Goal: Task Accomplishment & Management: Use online tool/utility

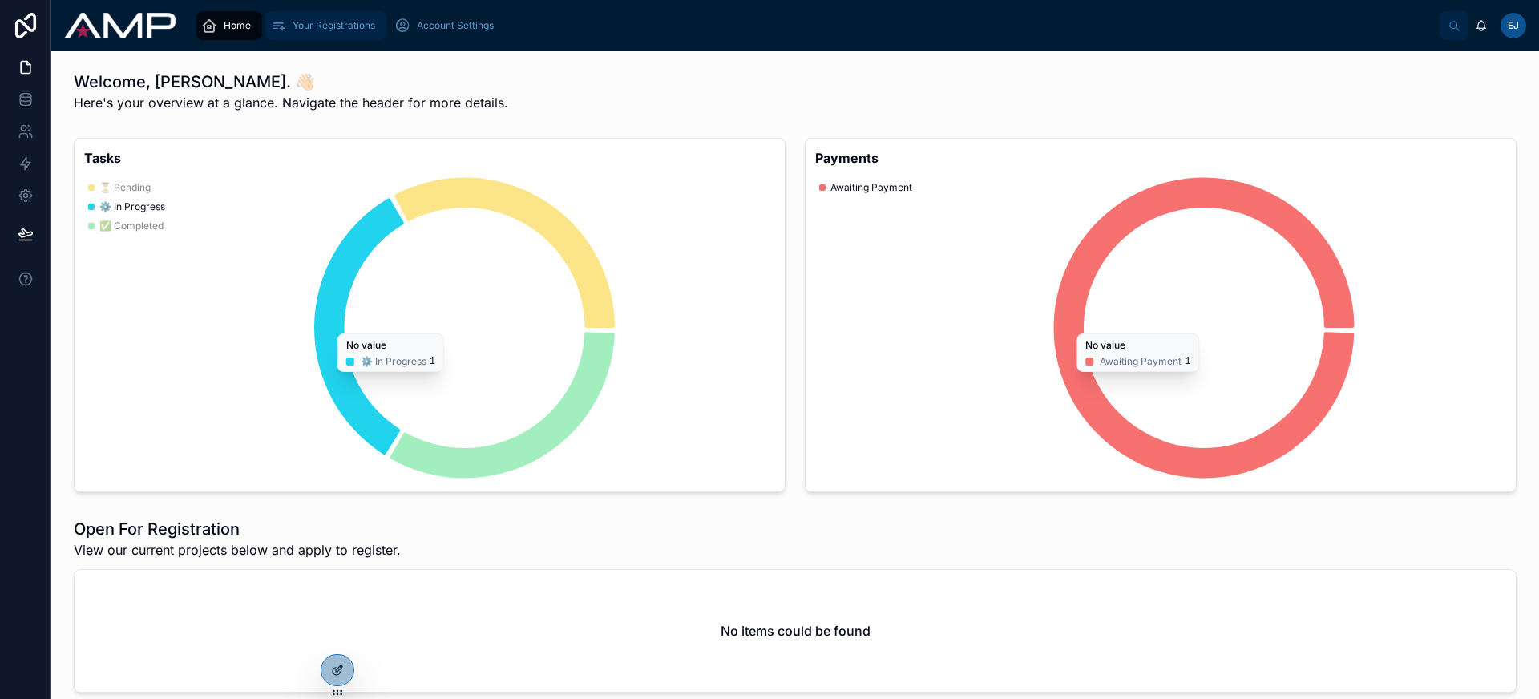
click at [338, 29] on span "Your Registrations" at bounding box center [334, 25] width 83 height 13
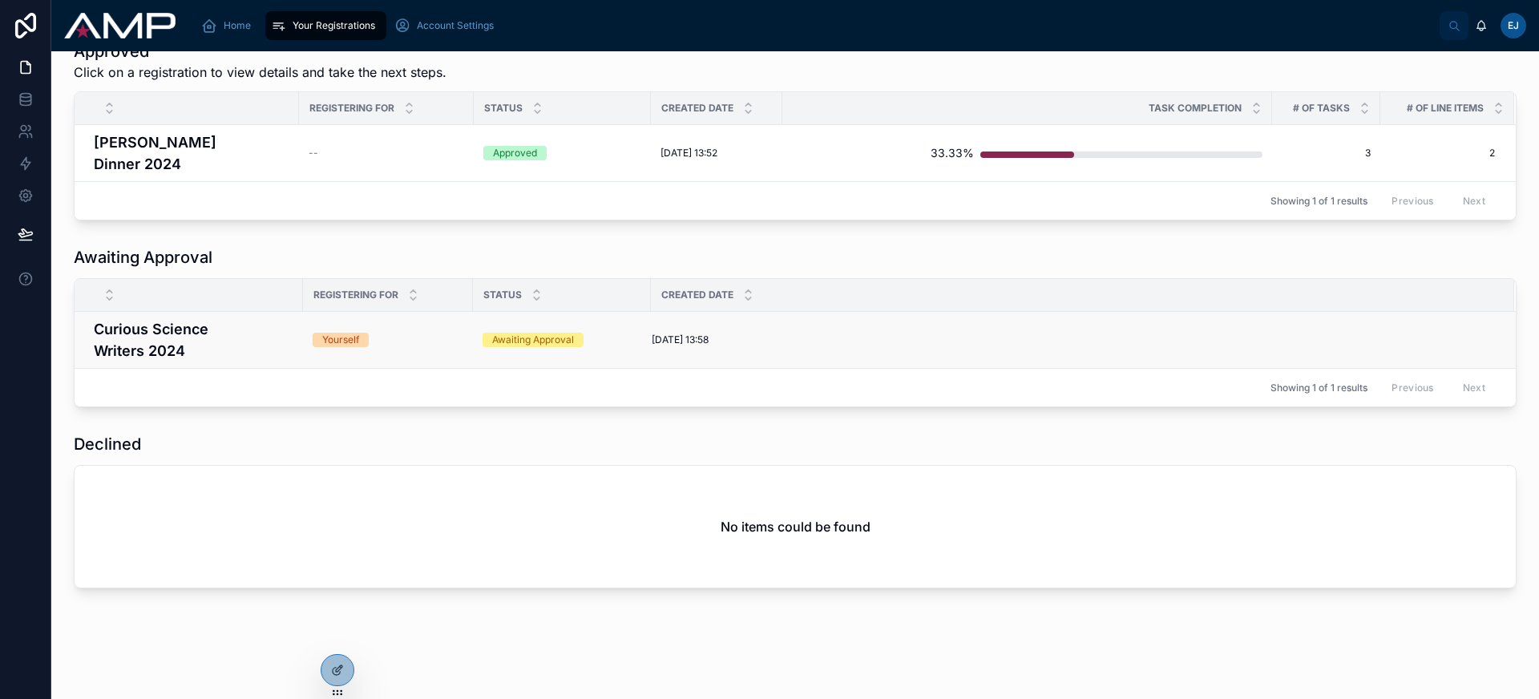
click at [211, 341] on h4 "Curious Science Writers 2024" at bounding box center [194, 339] width 200 height 43
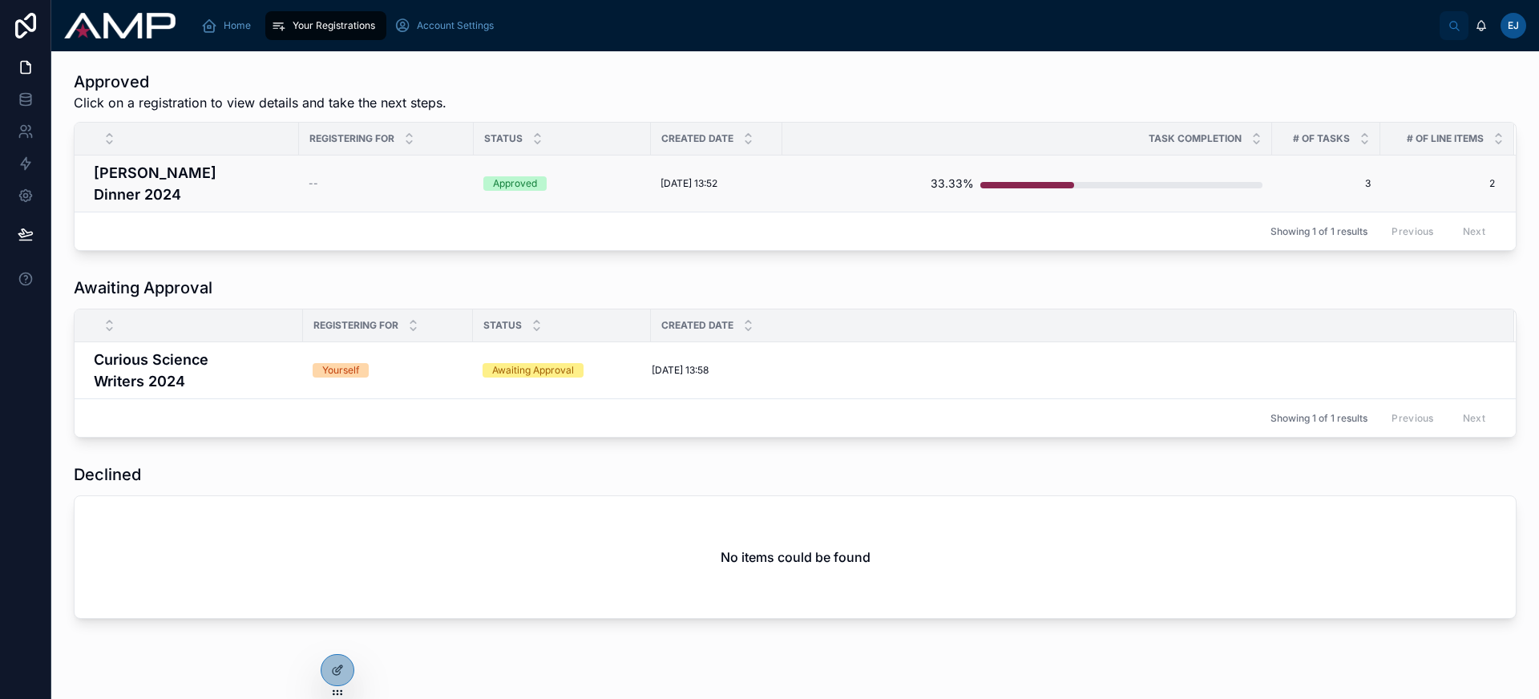
click at [270, 180] on h4 "[PERSON_NAME] Dinner 2024" at bounding box center [192, 183] width 196 height 43
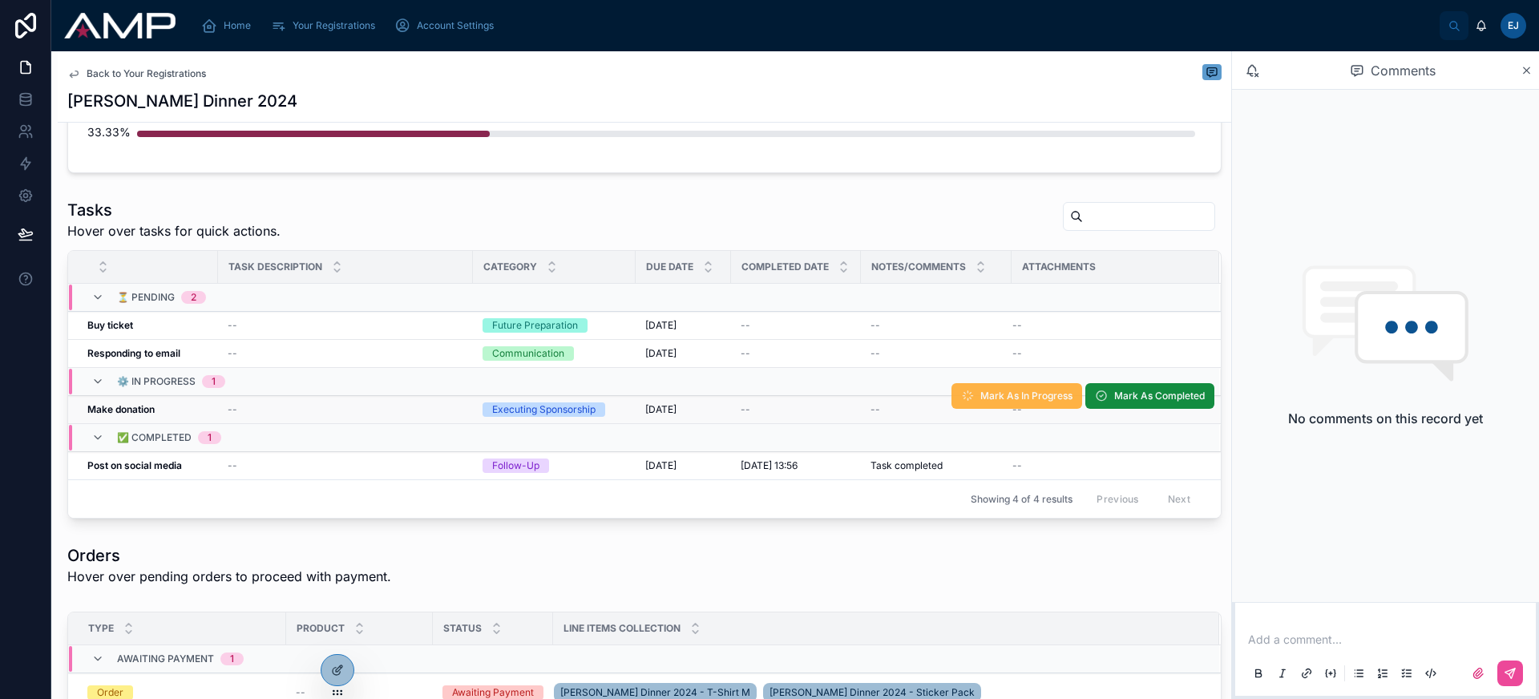
scroll to position [390, 0]
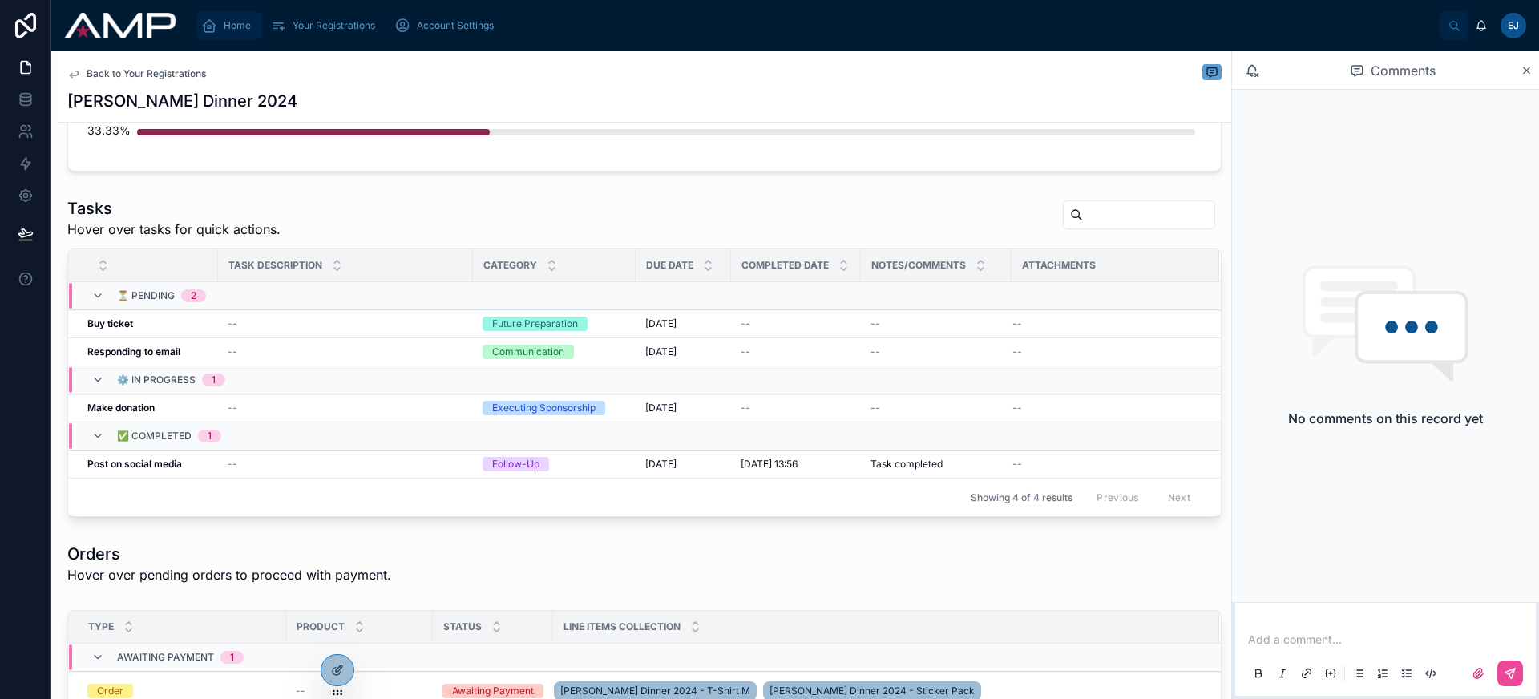
click at [232, 28] on span "Home" at bounding box center [237, 25] width 27 height 13
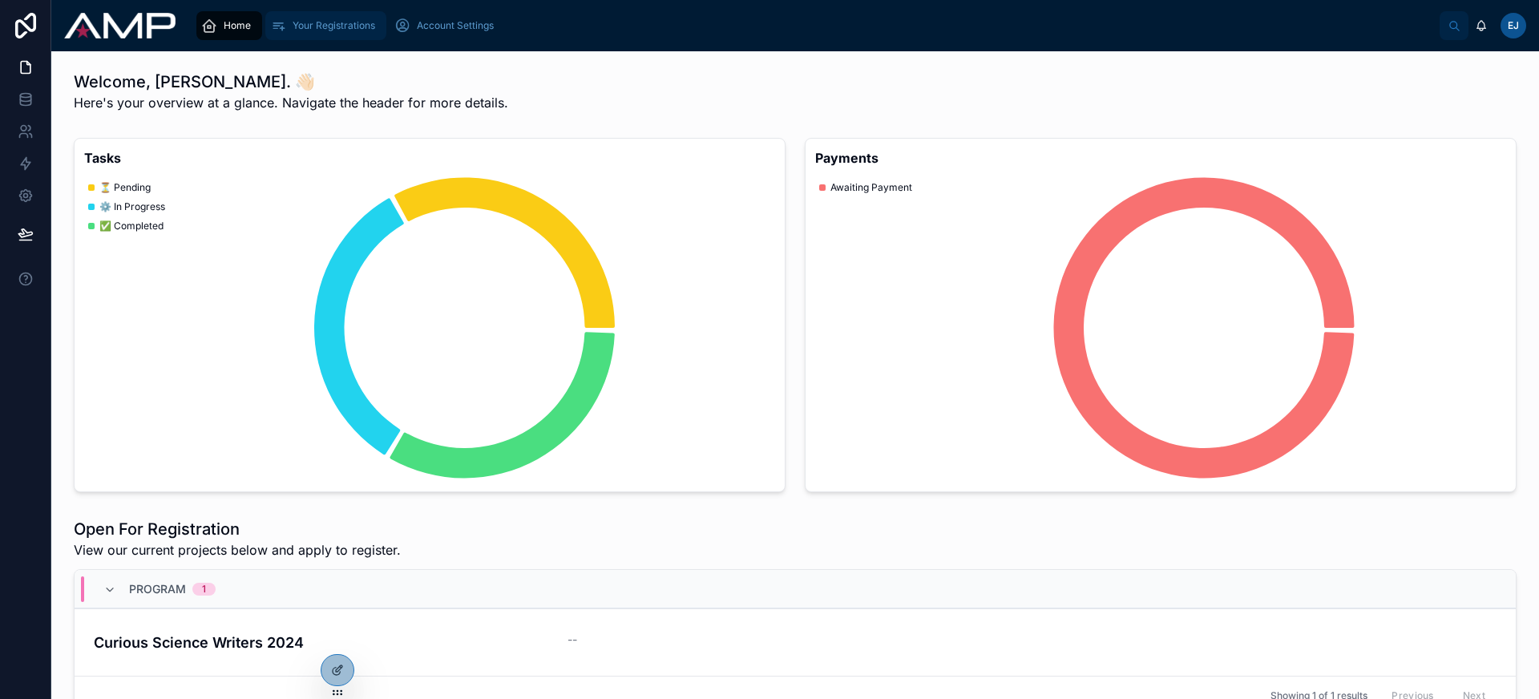
click at [339, 22] on span "Your Registrations" at bounding box center [334, 25] width 83 height 13
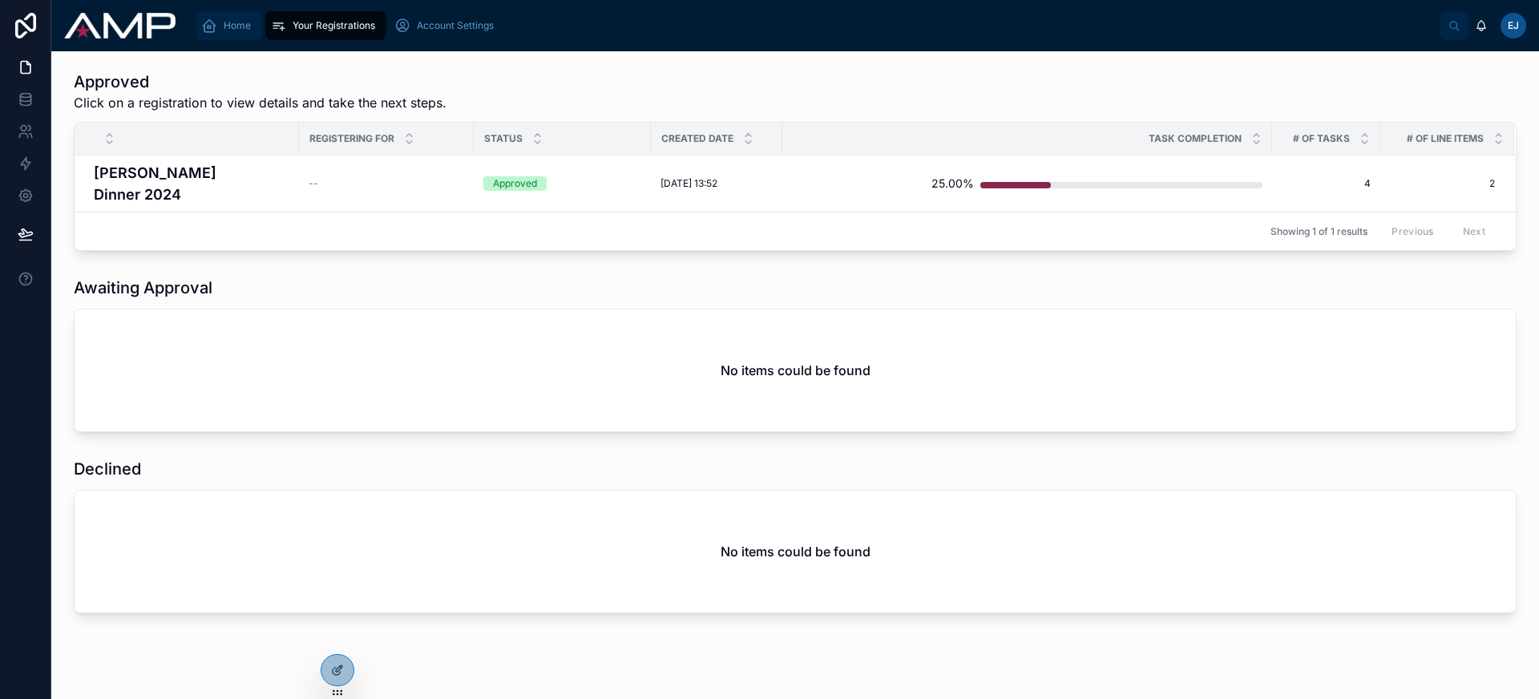
click at [235, 28] on span "Home" at bounding box center [237, 25] width 27 height 13
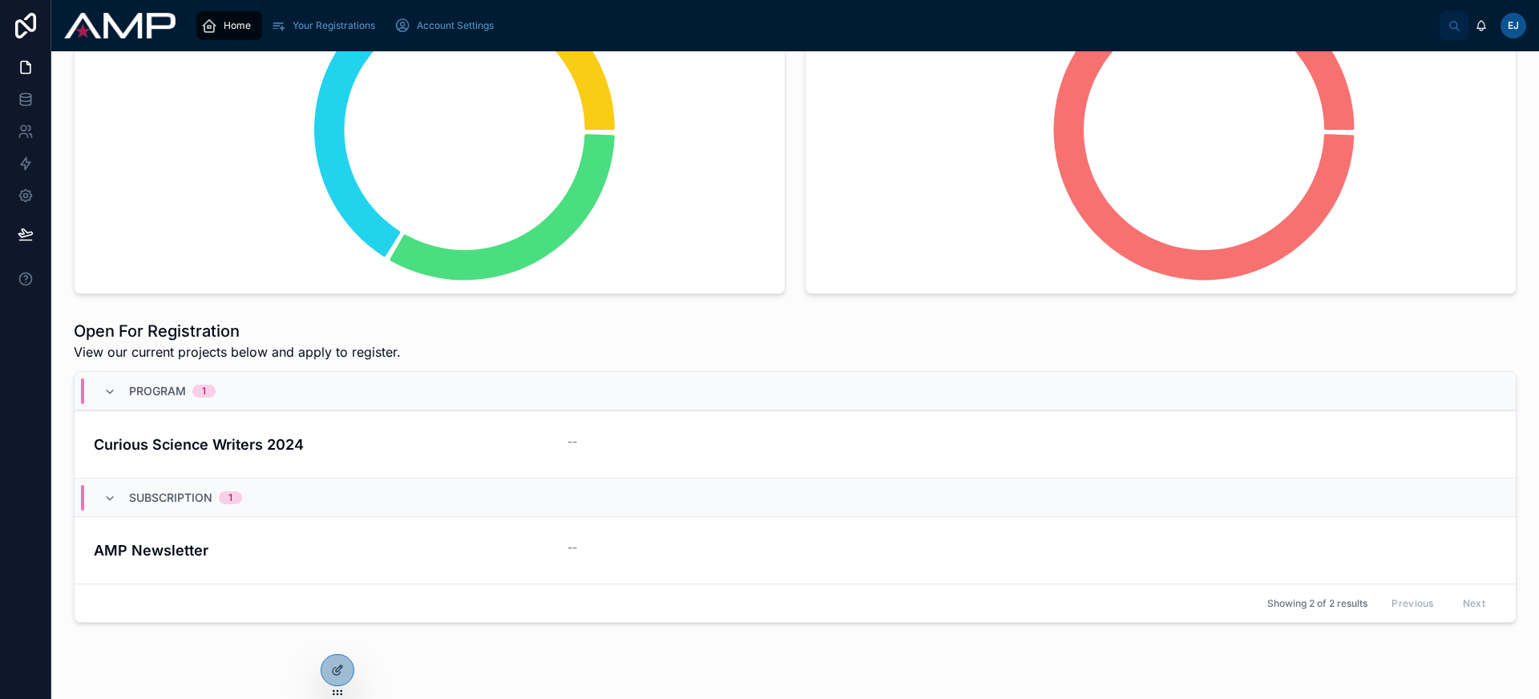
scroll to position [256, 0]
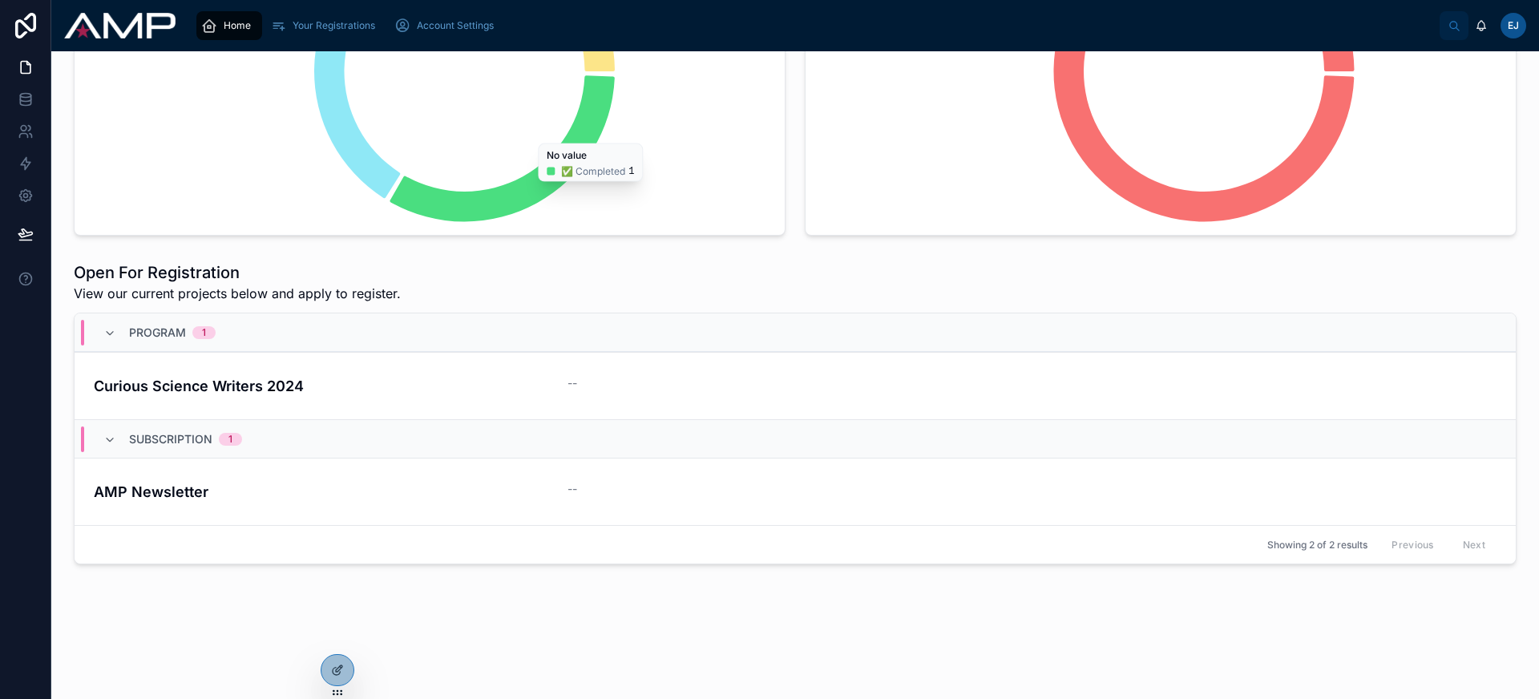
click at [431, 588] on div "Welcome, Elton. 👋🏻 Here's your overview at a glance. Navigate the header for mo…" at bounding box center [795, 234] width 1488 height 878
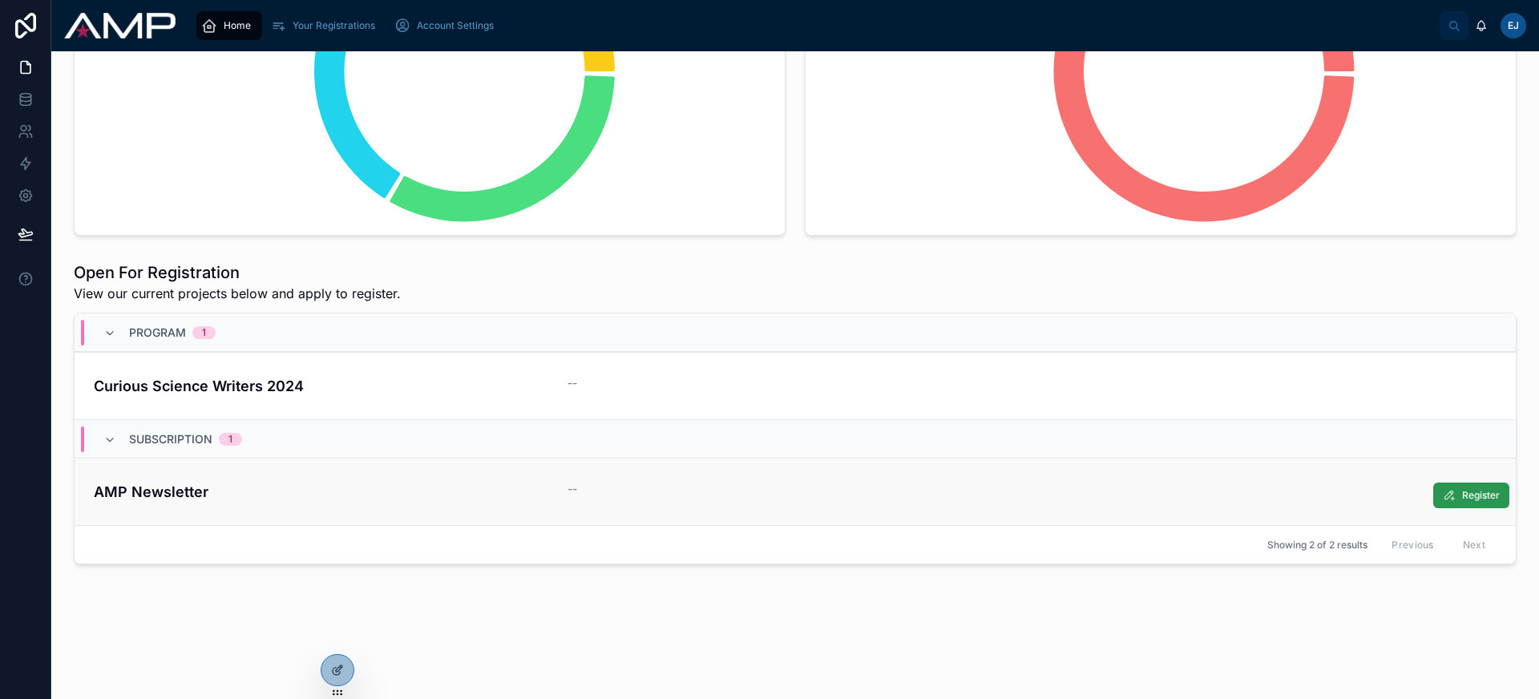
click at [1462, 497] on span "Register" at bounding box center [1481, 495] width 38 height 13
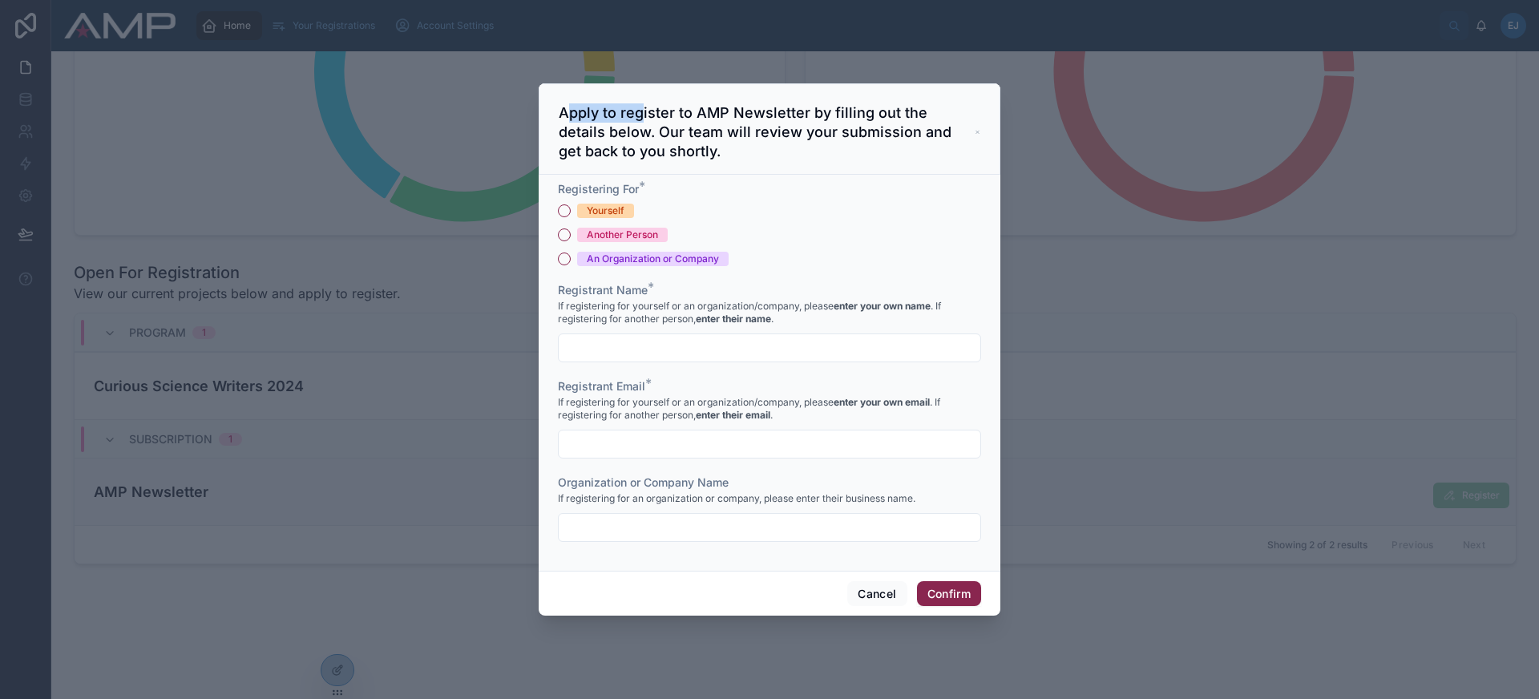
drag, startPoint x: 563, startPoint y: 112, endPoint x: 644, endPoint y: 113, distance: 81.0
click at [644, 113] on h3 "Apply to register to AMP Newsletter by filling out the details below. Our team …" at bounding box center [767, 132] width 416 height 58
click at [738, 123] on h3 "Apply to register to AMP Newsletter by filling out the details below. Our team …" at bounding box center [767, 132] width 416 height 58
click at [616, 204] on div "Yourself" at bounding box center [606, 211] width 38 height 14
click at [571, 204] on button "Yourself" at bounding box center [564, 210] width 13 height 13
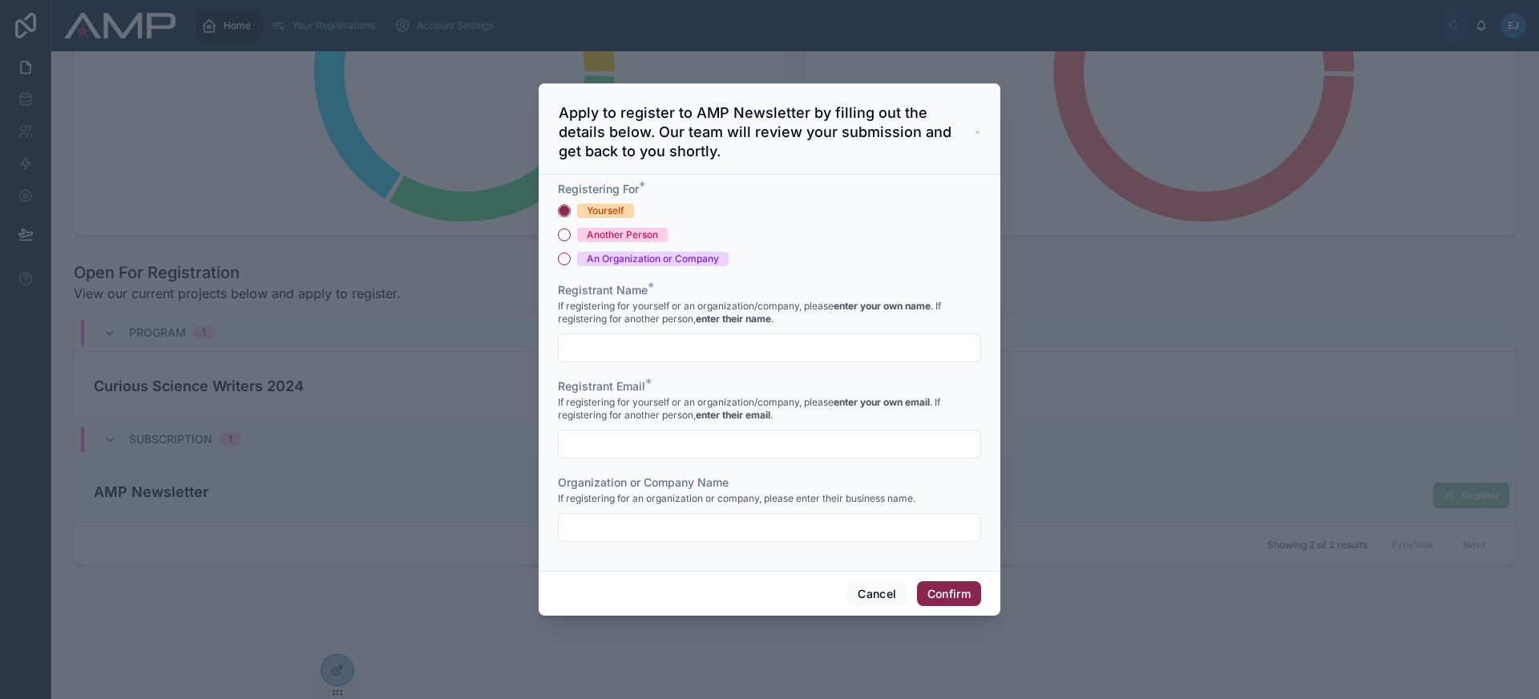
click at [643, 350] on input "text" at bounding box center [770, 348] width 422 height 22
type input "**********"
click at [671, 446] on input "text" at bounding box center [770, 444] width 422 height 22
type input "**********"
click at [730, 583] on div "Cancel Confirm" at bounding box center [770, 594] width 462 height 46
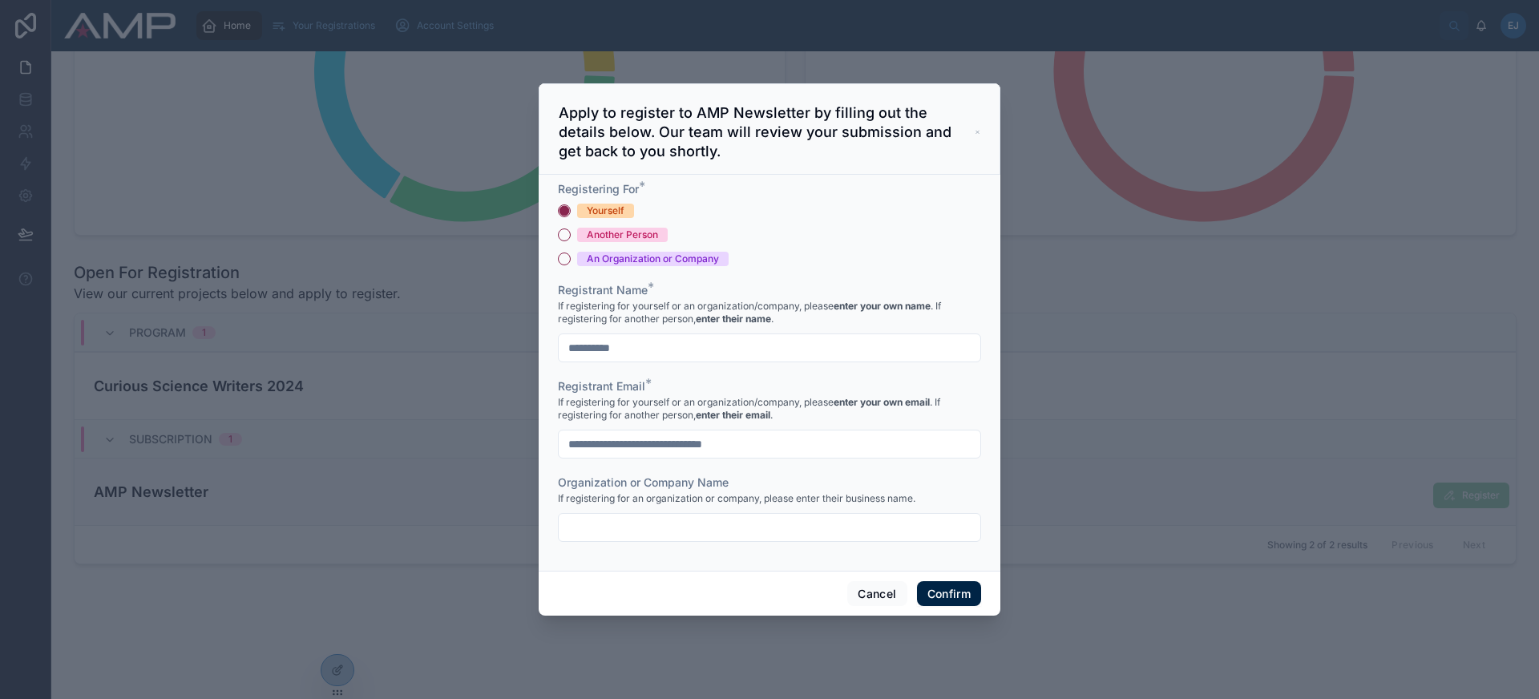
click at [952, 597] on button "Confirm" at bounding box center [949, 594] width 64 height 26
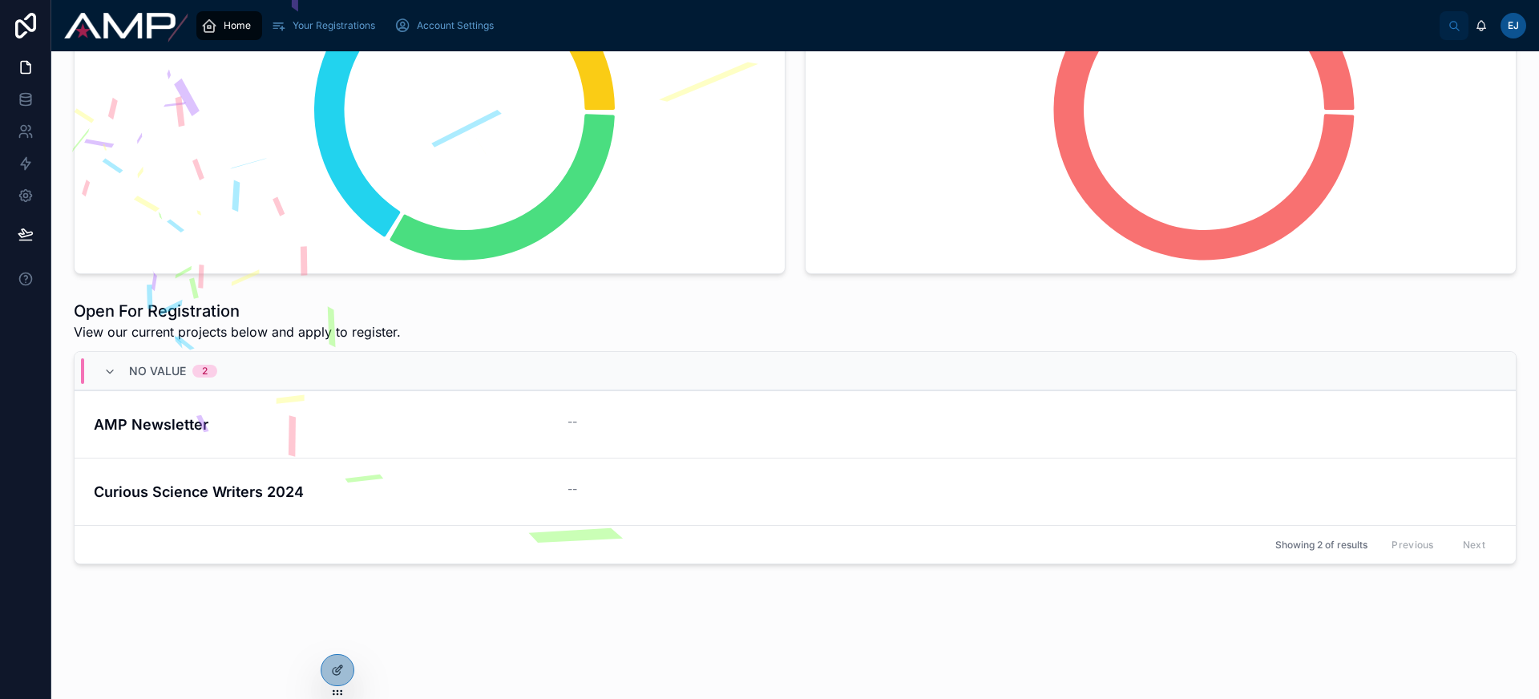
scroll to position [0, 0]
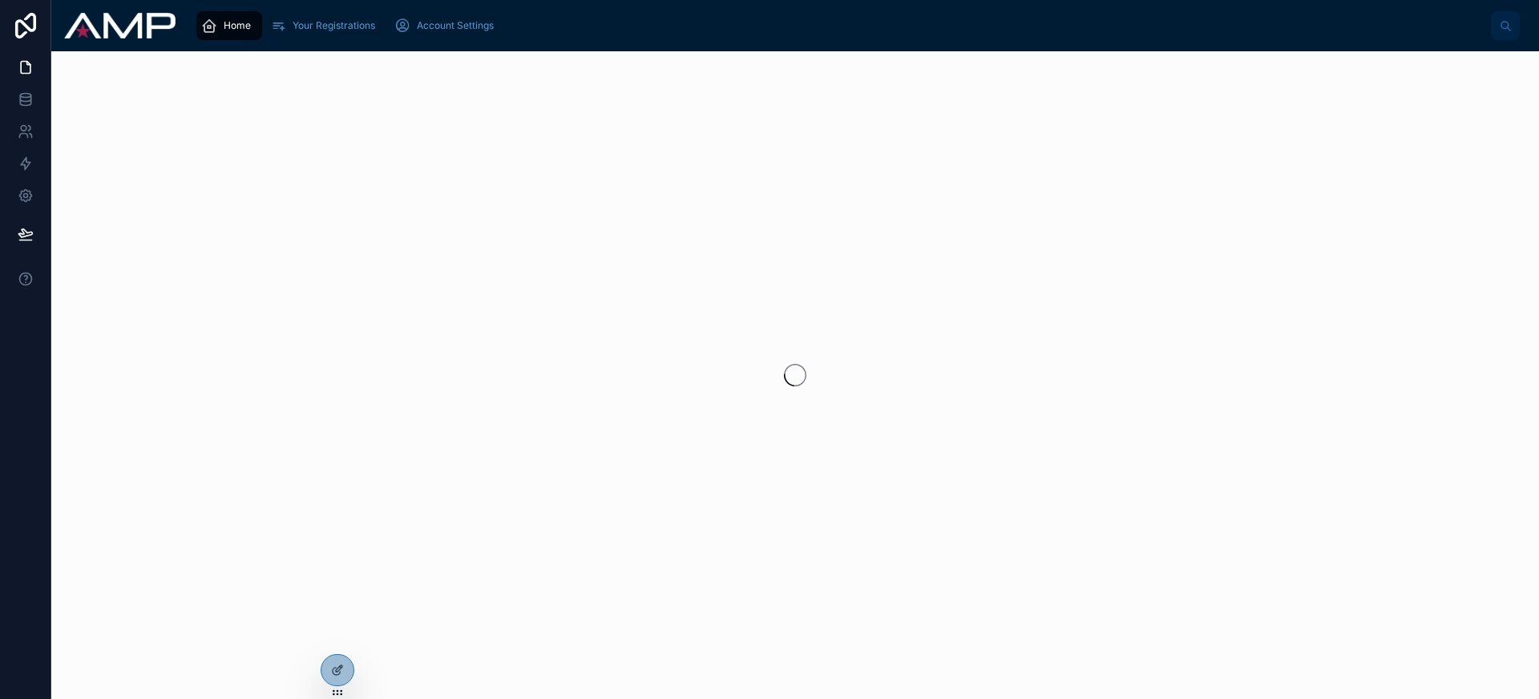
click at [213, 22] on icon "scrollable content" at bounding box center [209, 26] width 16 height 16
click at [346, 14] on div "Your Registrations" at bounding box center [325, 26] width 111 height 26
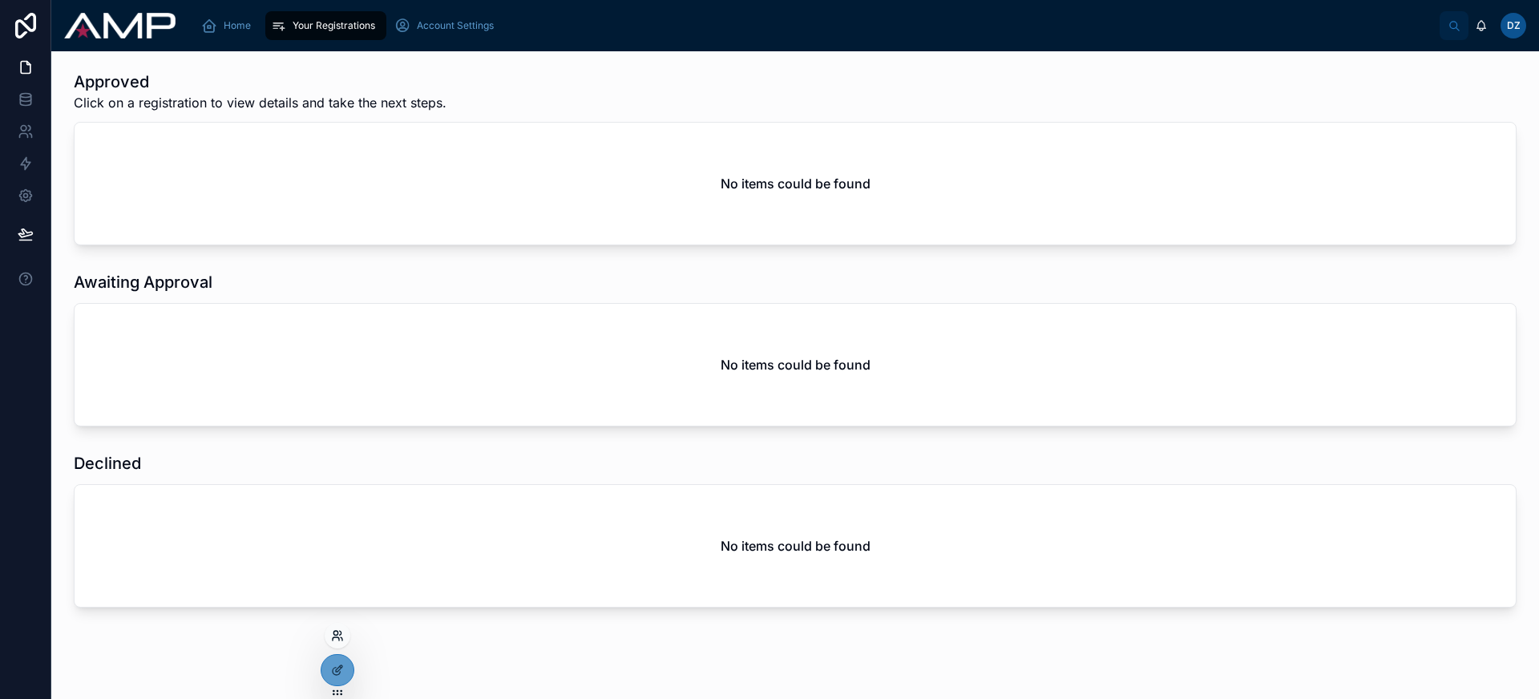
click at [340, 635] on icon at bounding box center [341, 633] width 2 height 4
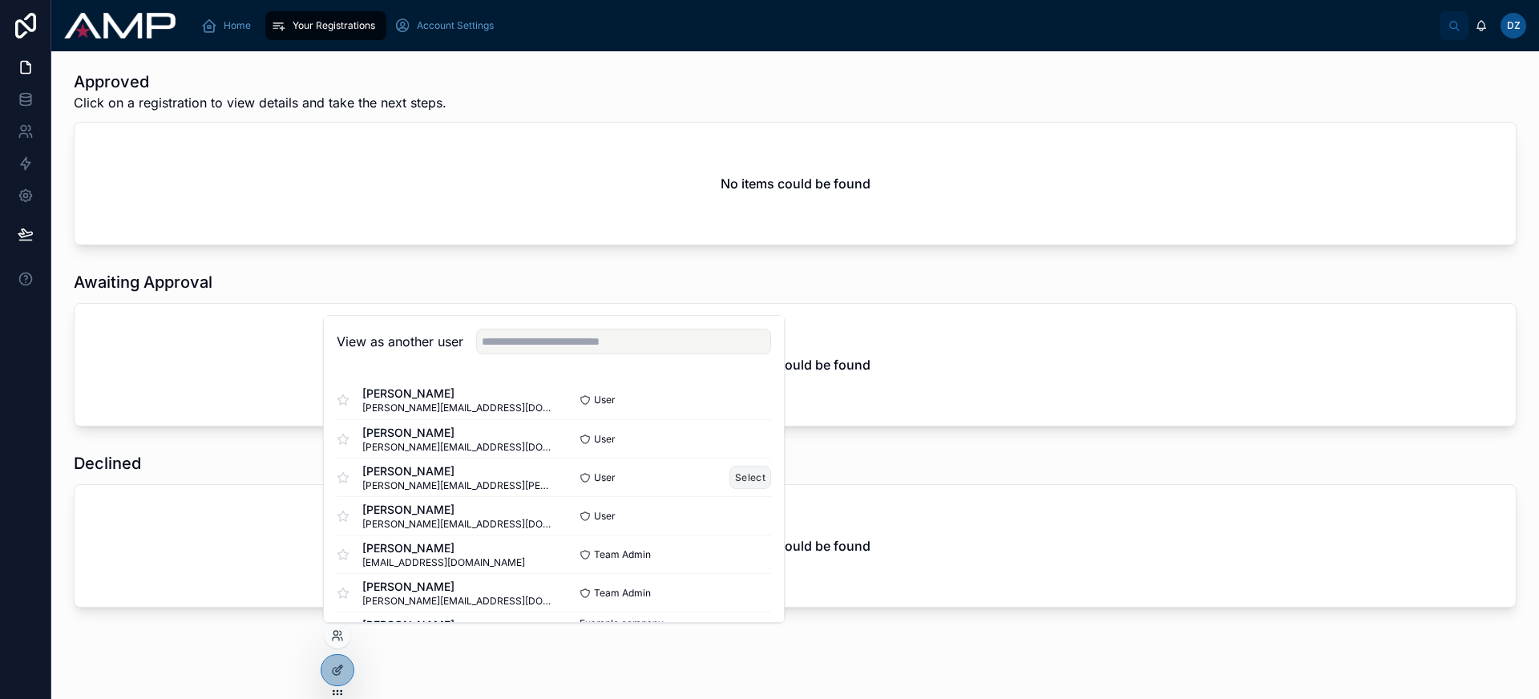
click at [757, 478] on button "Select" at bounding box center [750, 477] width 42 height 23
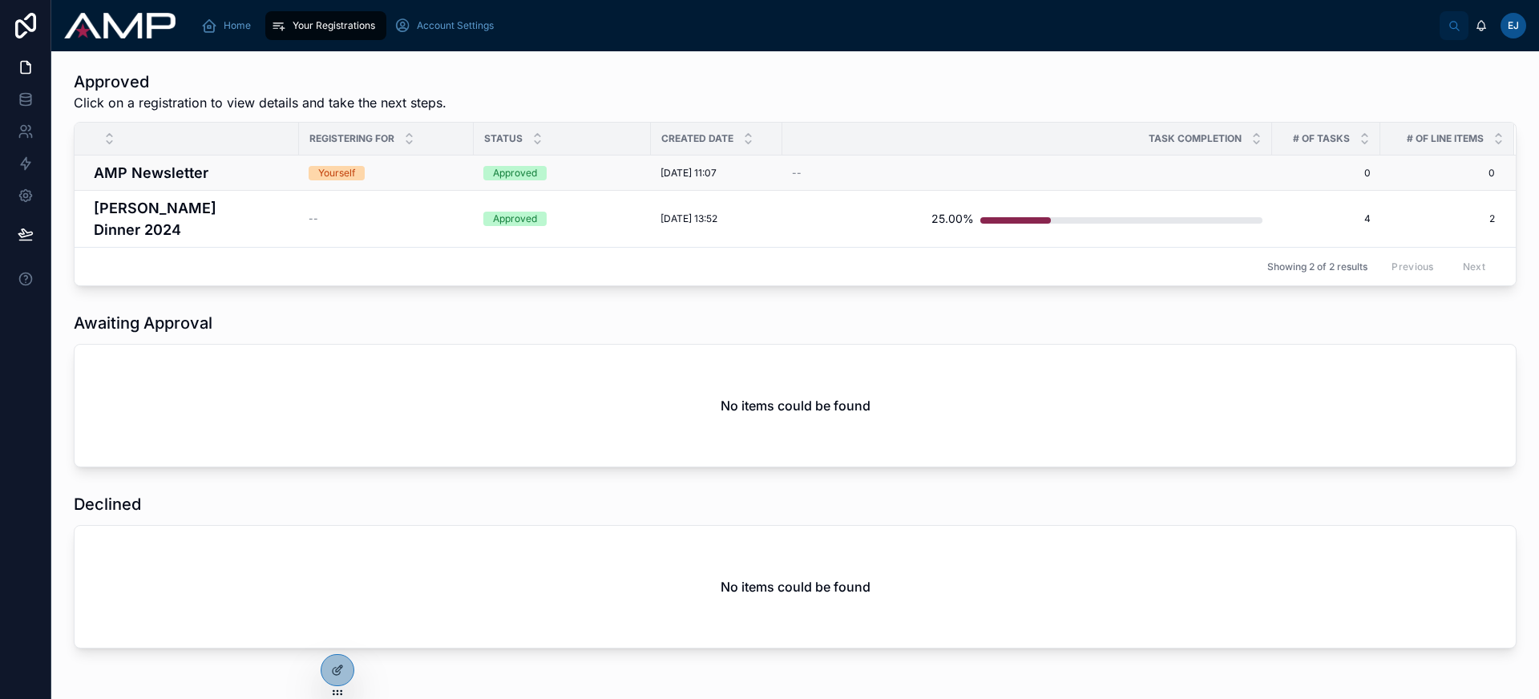
click at [216, 176] on h4 "AMP Newsletter" at bounding box center [192, 173] width 196 height 22
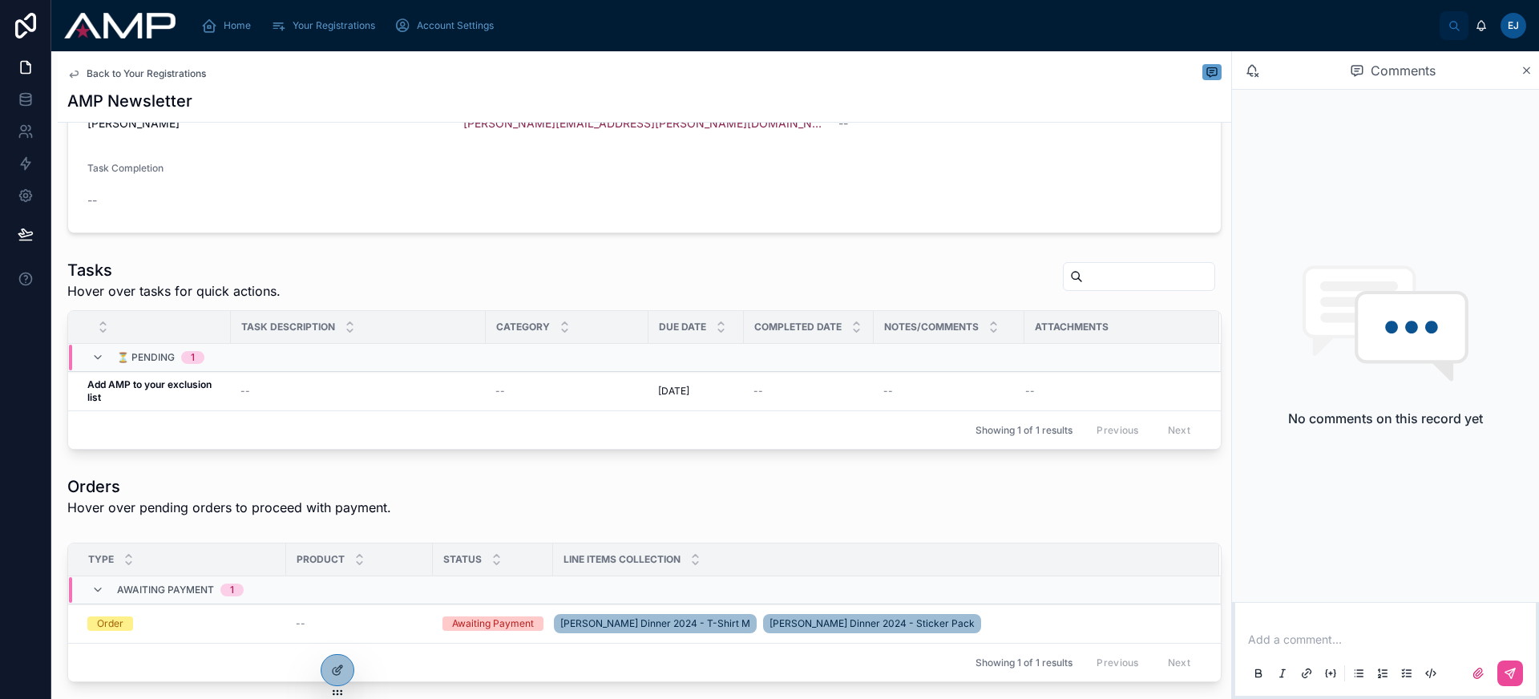
scroll to position [217, 0]
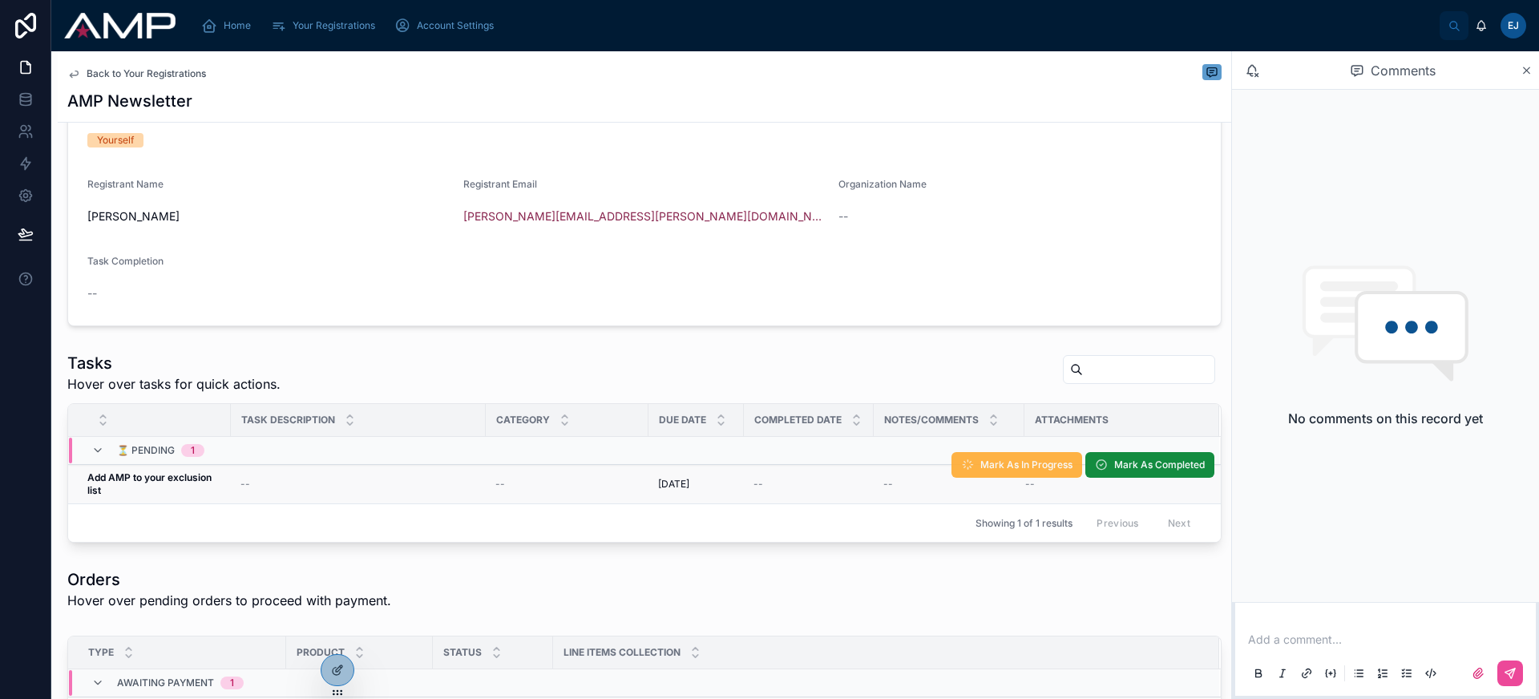
click at [1003, 466] on span "Mark As In Progress" at bounding box center [1026, 464] width 92 height 13
click at [1114, 466] on span "Mark As Completed" at bounding box center [1159, 464] width 91 height 13
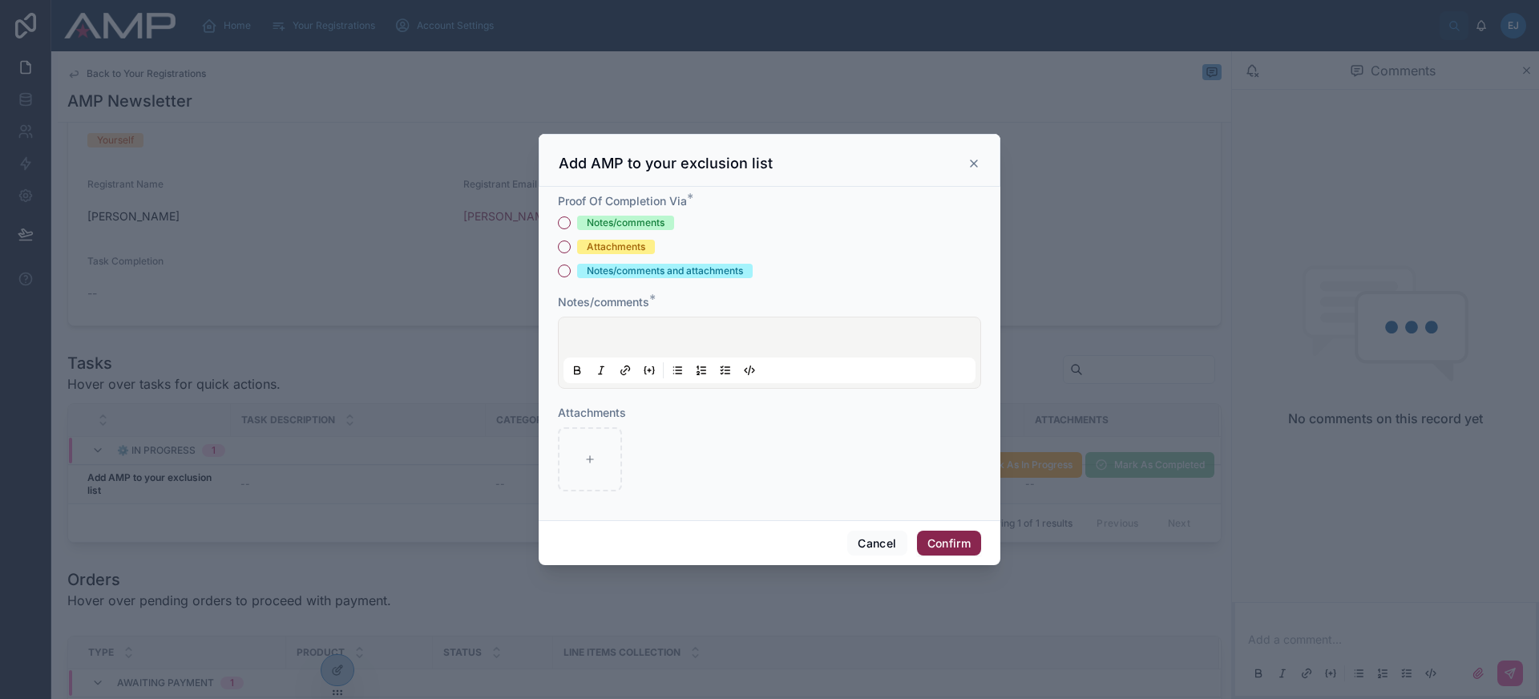
click at [655, 219] on div "Notes/comments" at bounding box center [626, 223] width 78 height 14
click at [571, 219] on button "Notes/comments" at bounding box center [564, 222] width 13 height 13
click at [854, 220] on div "Notes/comments" at bounding box center [769, 223] width 423 height 14
click at [582, 245] on span "Attachments" at bounding box center [616, 247] width 78 height 14
click at [571, 245] on button "Attachments" at bounding box center [564, 246] width 13 height 13
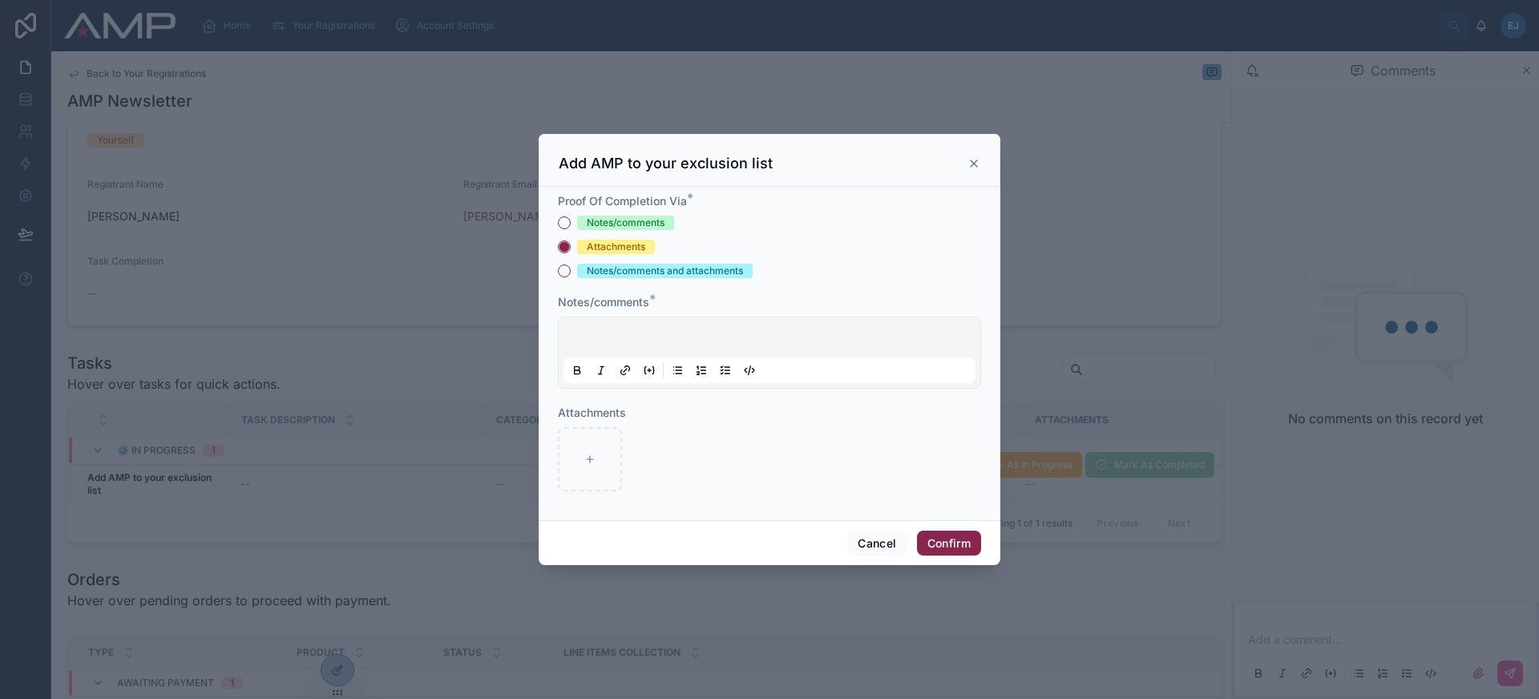
click at [644, 265] on div "Notes/comments and attachments" at bounding box center [665, 271] width 156 height 14
click at [571, 265] on button "Notes/comments and attachments" at bounding box center [564, 270] width 13 height 13
click at [640, 228] on div "Notes/comments" at bounding box center [626, 223] width 78 height 14
click at [571, 228] on button "Notes/comments" at bounding box center [564, 222] width 13 height 13
click at [632, 343] on div at bounding box center [769, 352] width 412 height 61
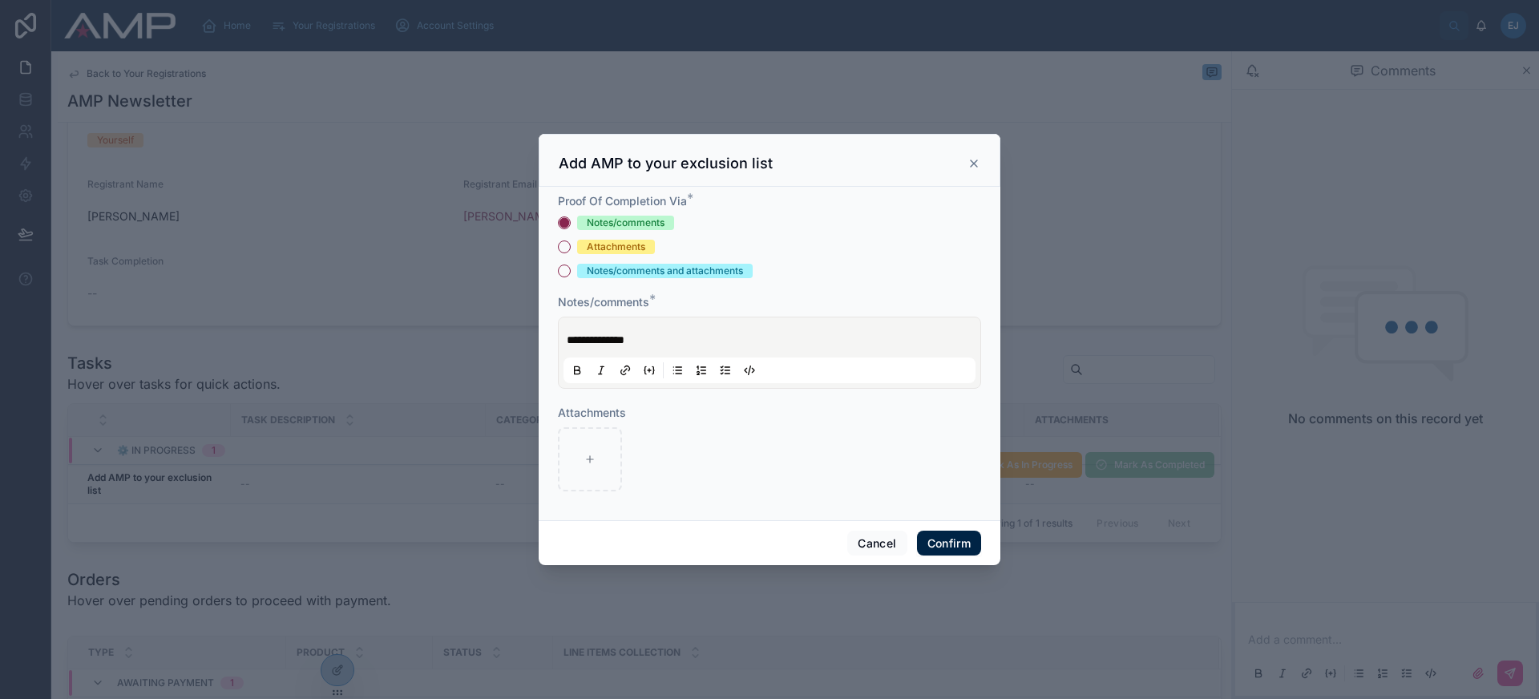
click at [957, 546] on button "Confirm" at bounding box center [949, 544] width 64 height 26
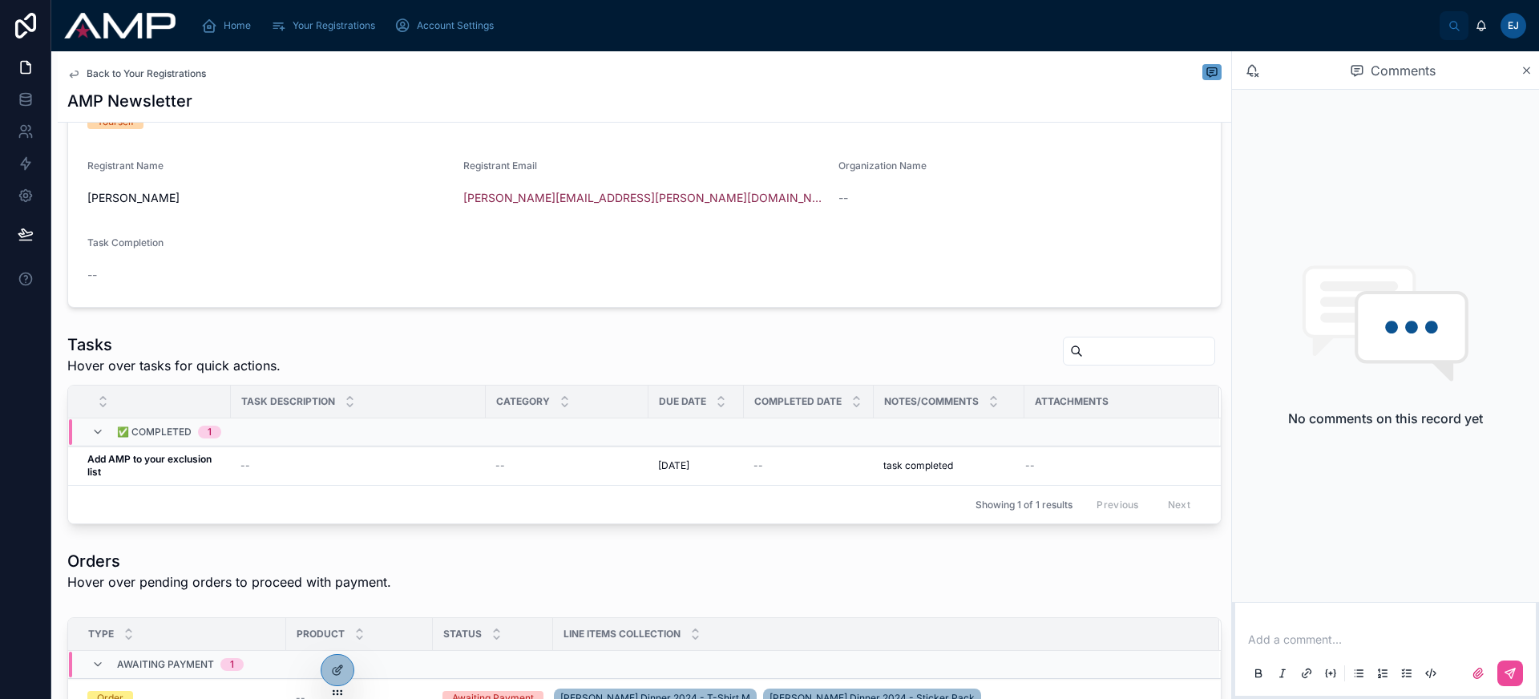
scroll to position [237, 0]
click at [220, 30] on div "Home" at bounding box center [229, 26] width 56 height 26
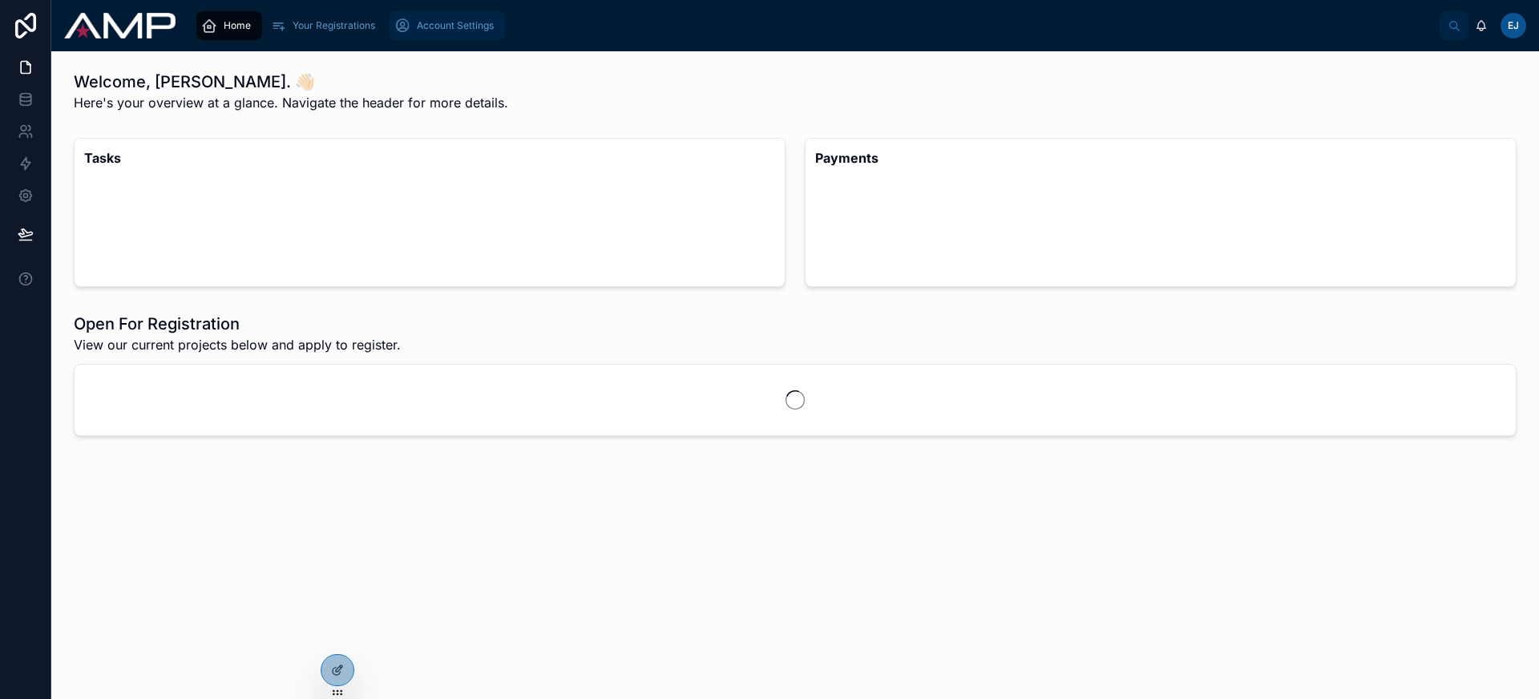
click at [434, 26] on span "Account Settings" at bounding box center [455, 25] width 77 height 13
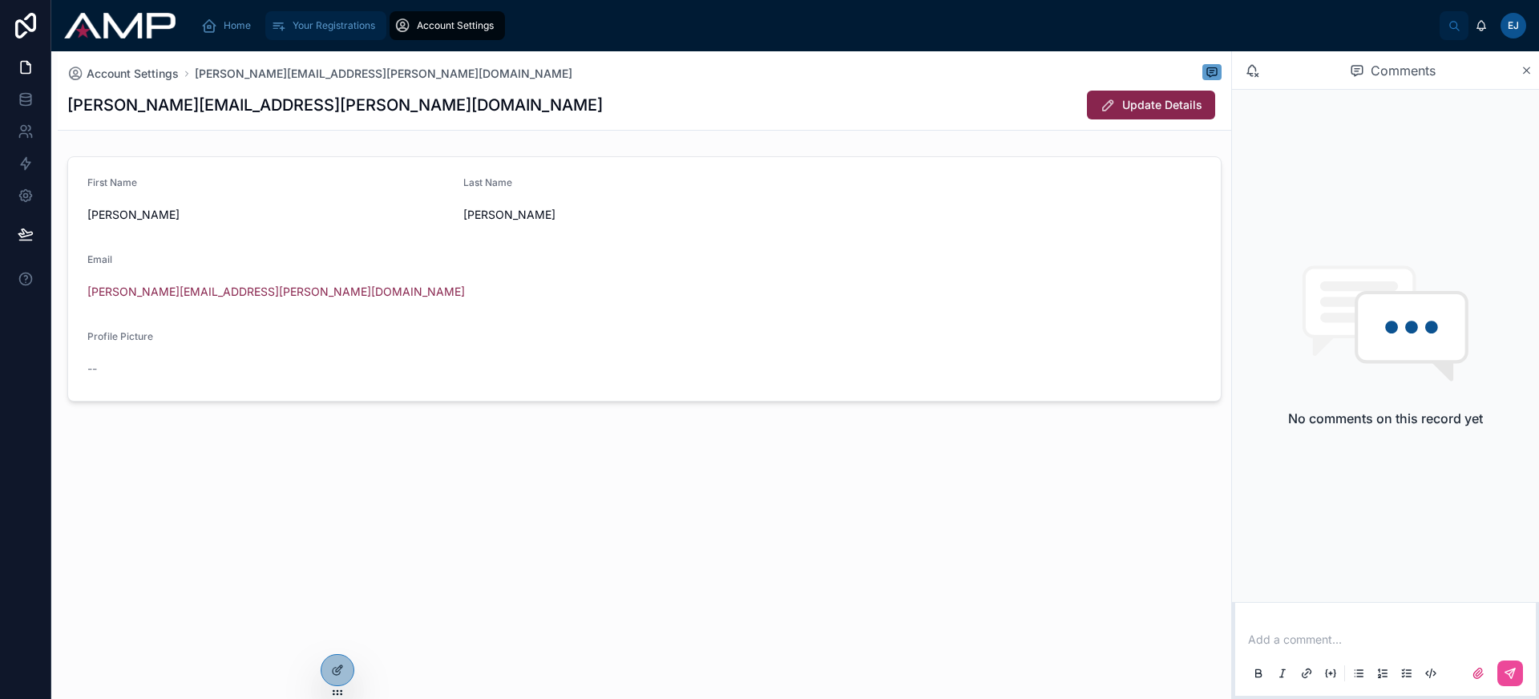
click at [321, 27] on span "Your Registrations" at bounding box center [334, 25] width 83 height 13
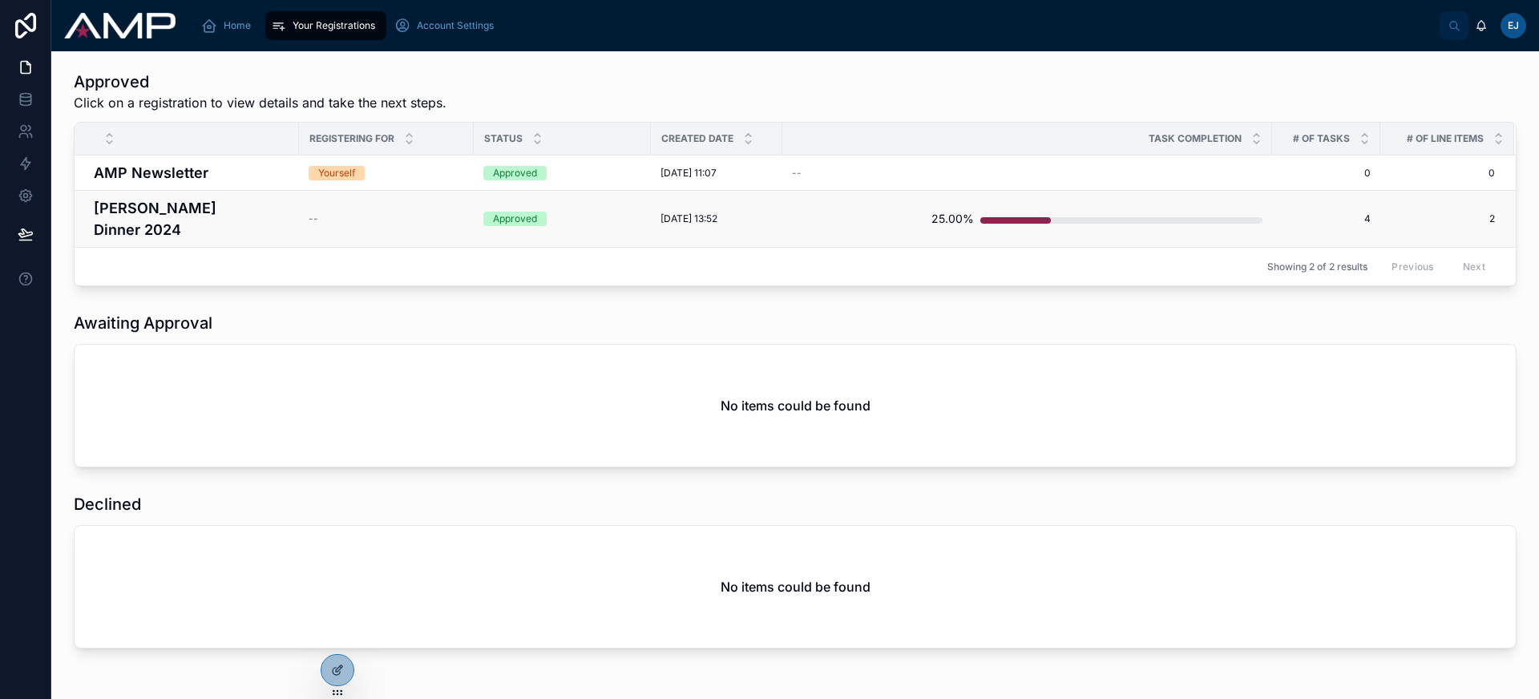
click at [265, 208] on h4 "Brad Gala Dinner 2024" at bounding box center [192, 218] width 196 height 43
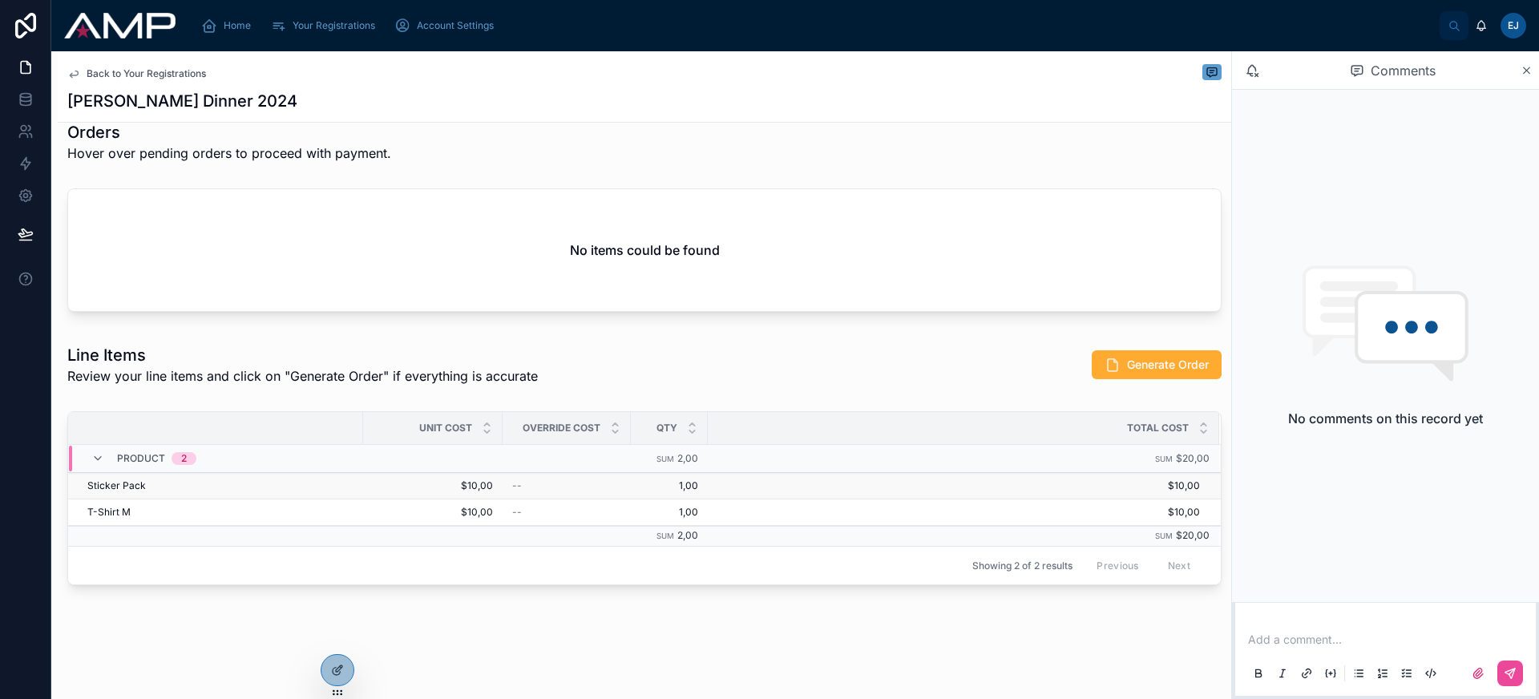
scroll to position [813, 0]
click at [1104, 363] on icon at bounding box center [1112, 363] width 16 height 16
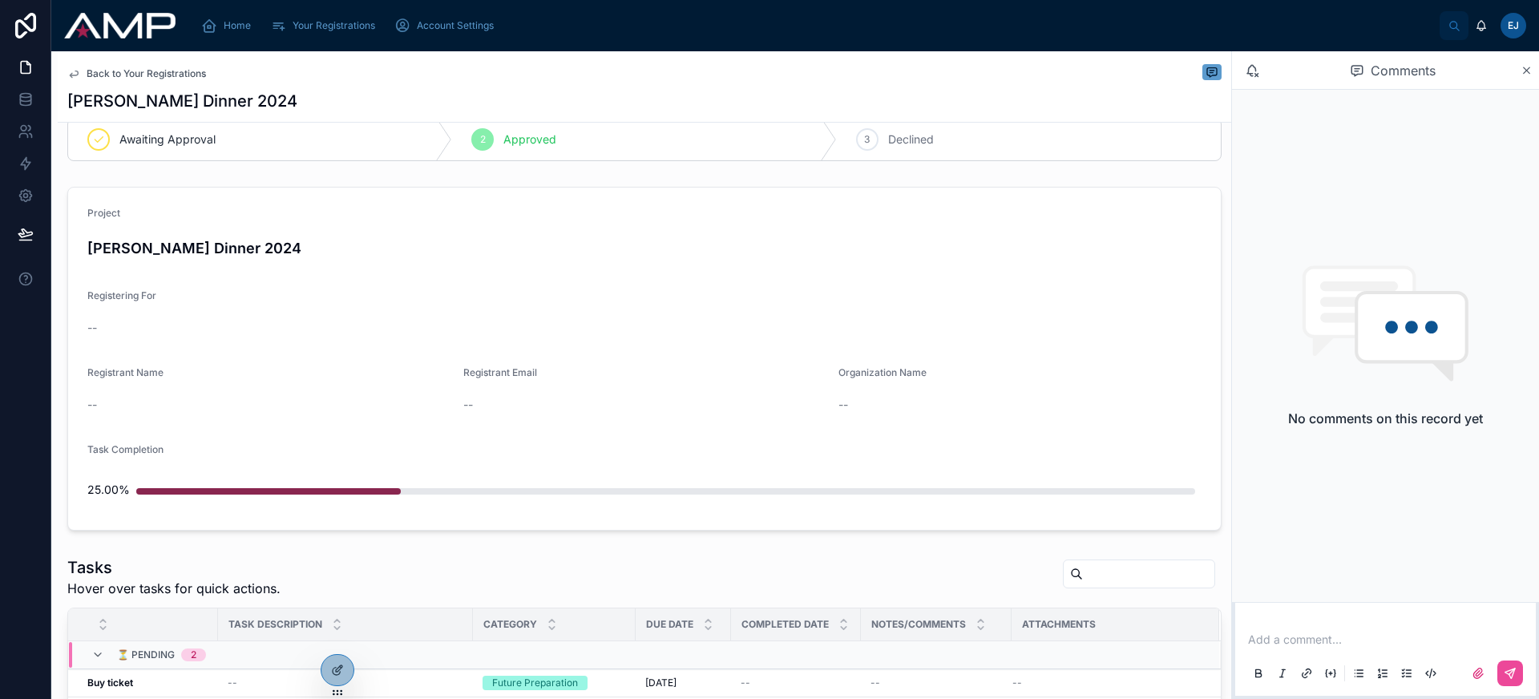
scroll to position [0, 0]
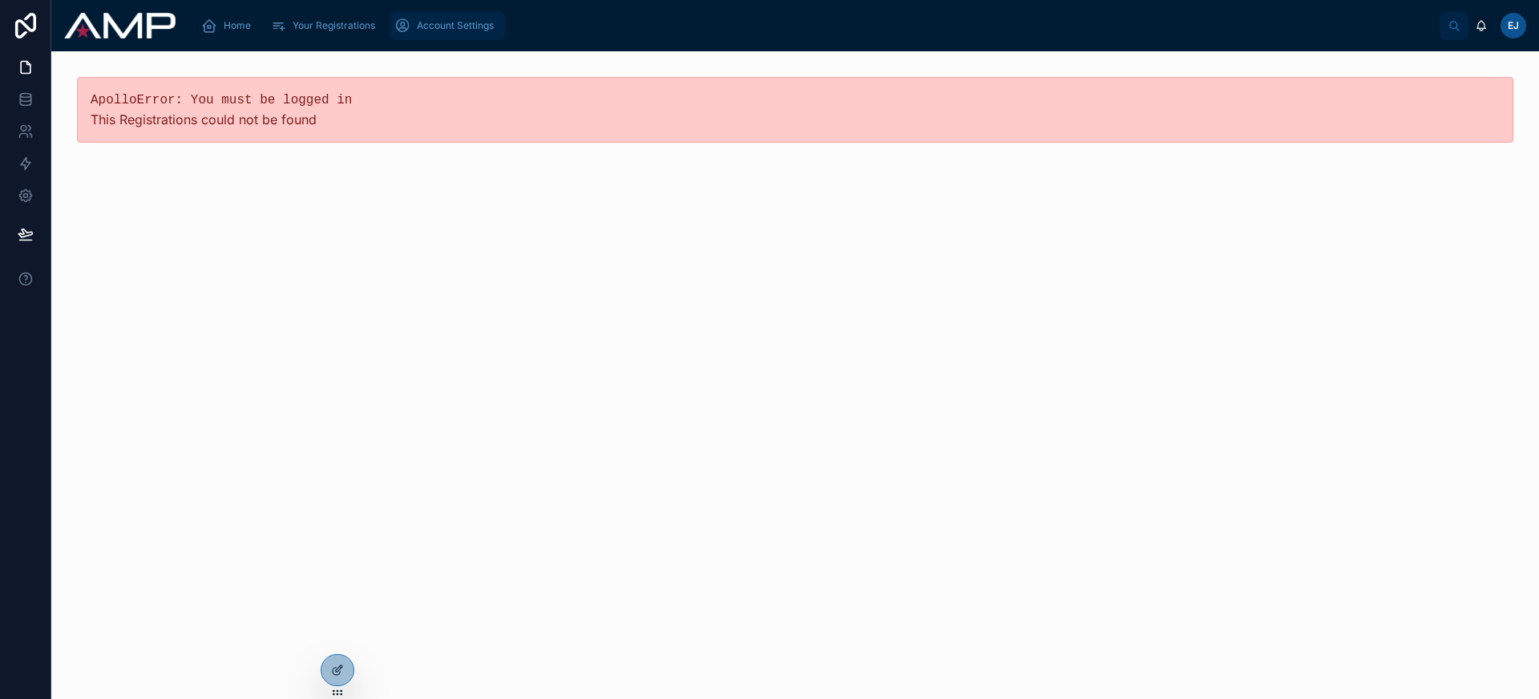
click at [460, 36] on div "Account Settings" at bounding box center [447, 26] width 106 height 26
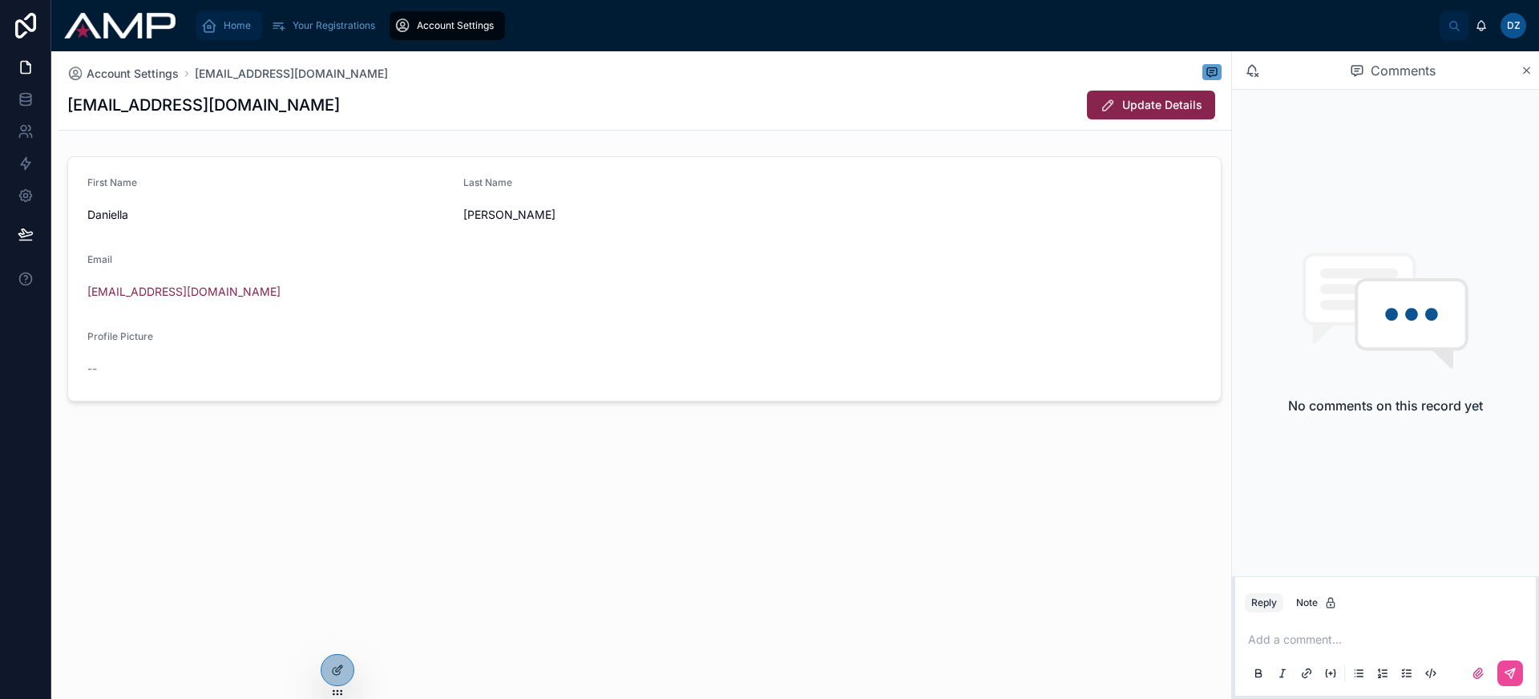
click at [226, 34] on div "Home" at bounding box center [229, 26] width 56 height 26
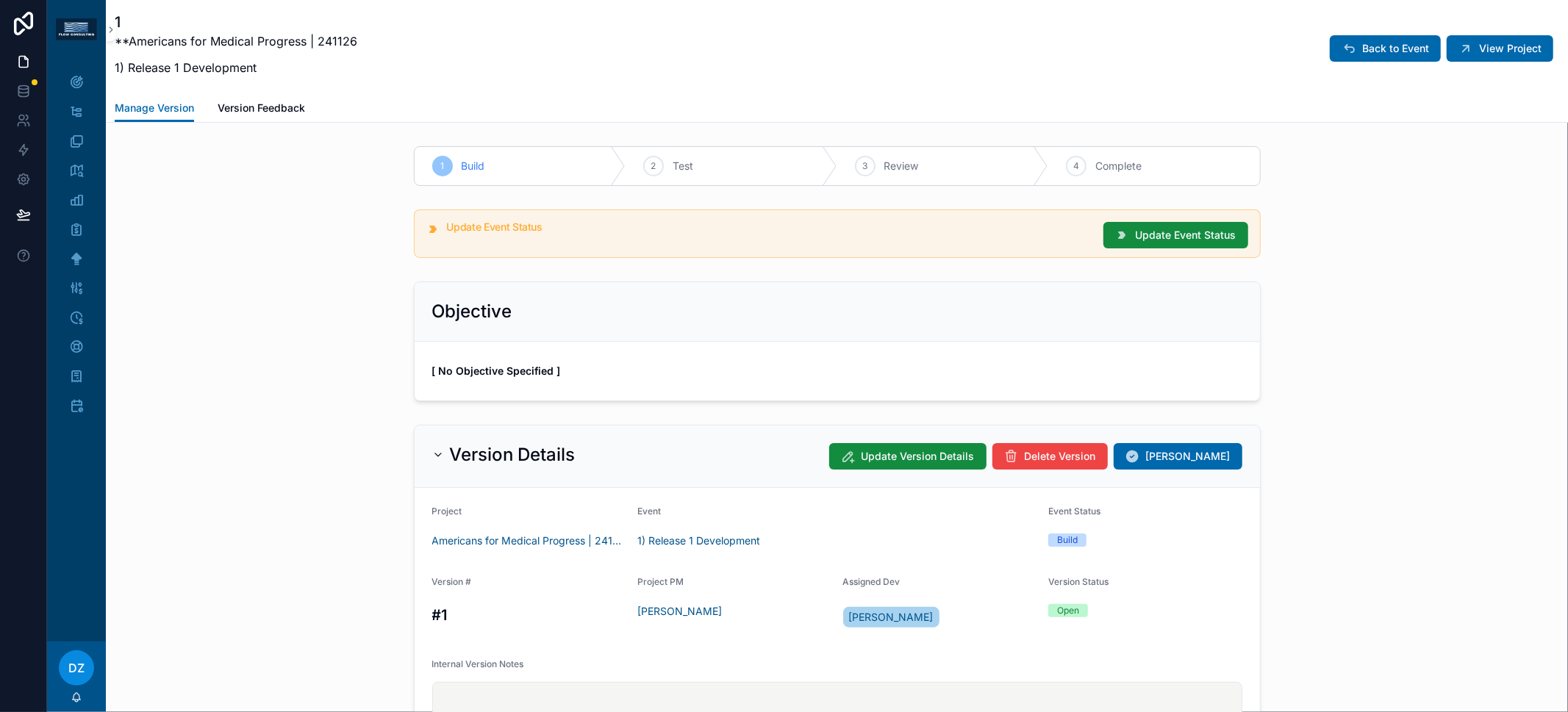
scroll to position [1012, 0]
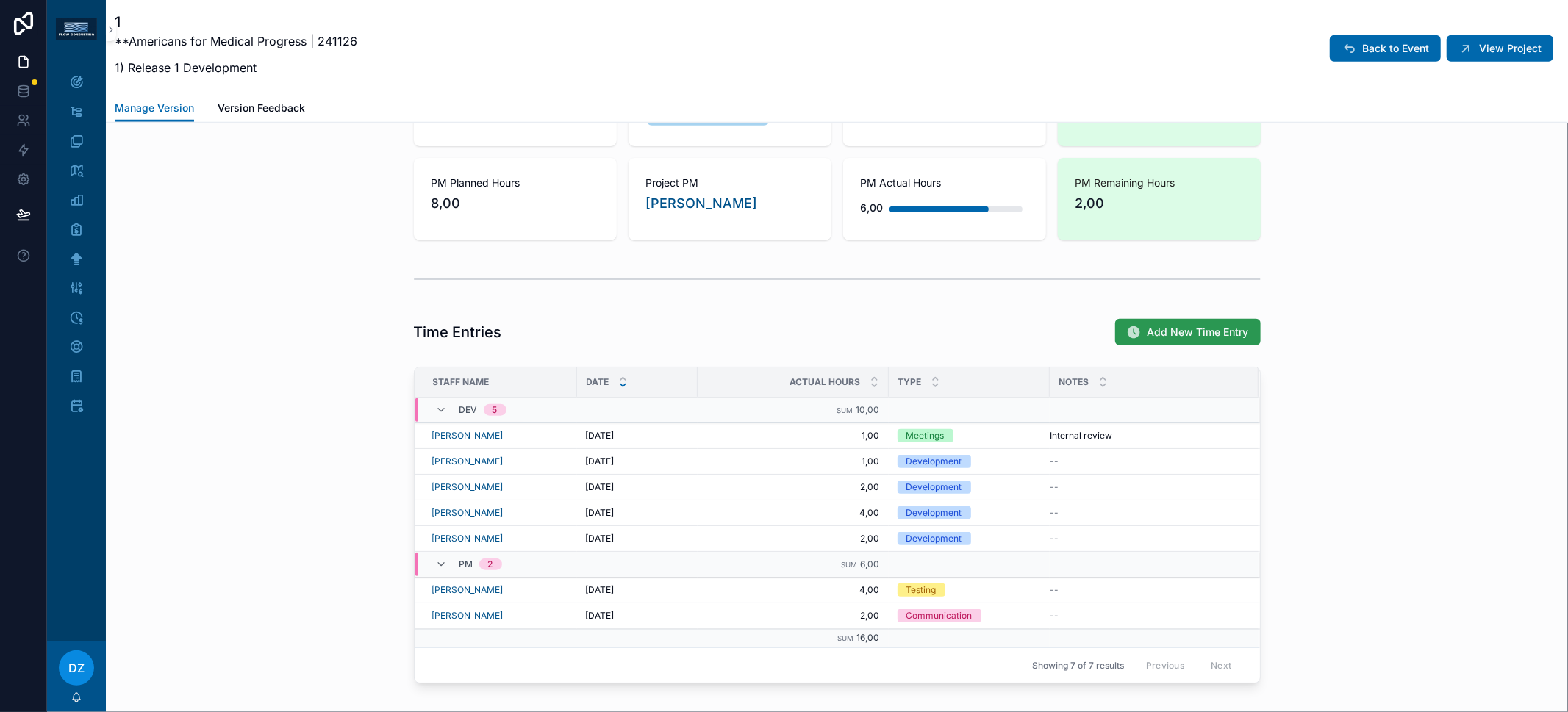
click at [1127, 330] on icon "scrollable content" at bounding box center [1134, 332] width 15 height 15
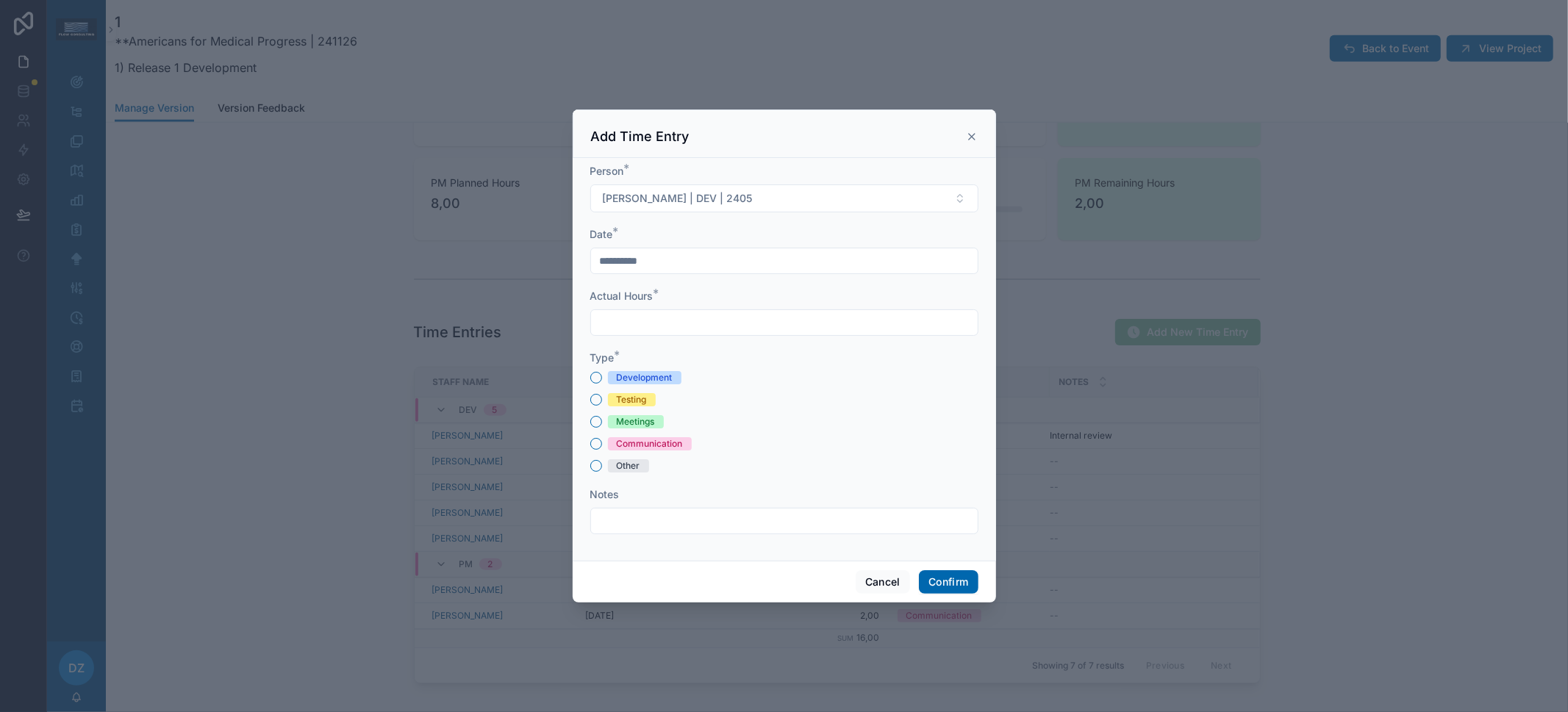
click at [972, 138] on icon at bounding box center [971, 137] width 12 height 12
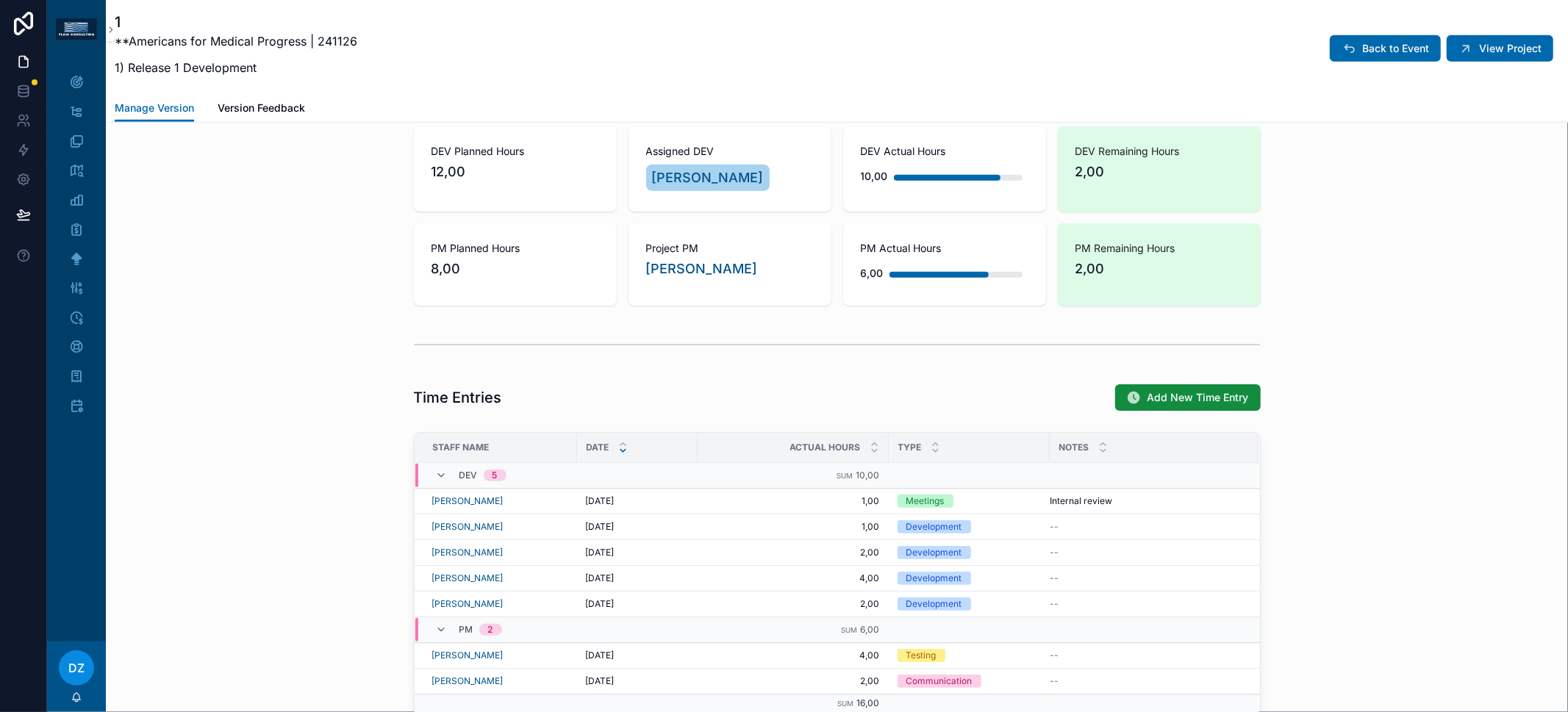
scroll to position [979, 0]
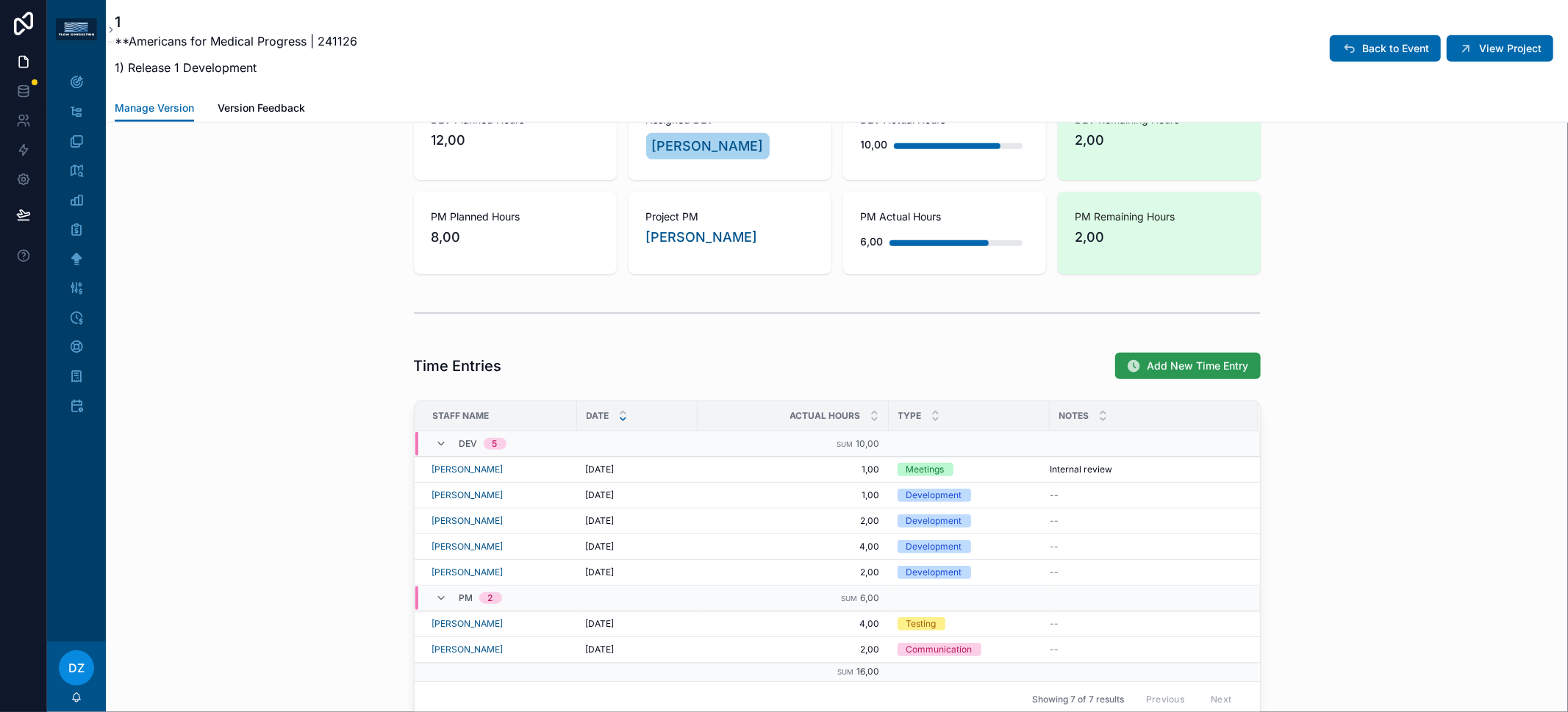
click at [1161, 360] on span "Add New Time Entry" at bounding box center [1198, 366] width 102 height 15
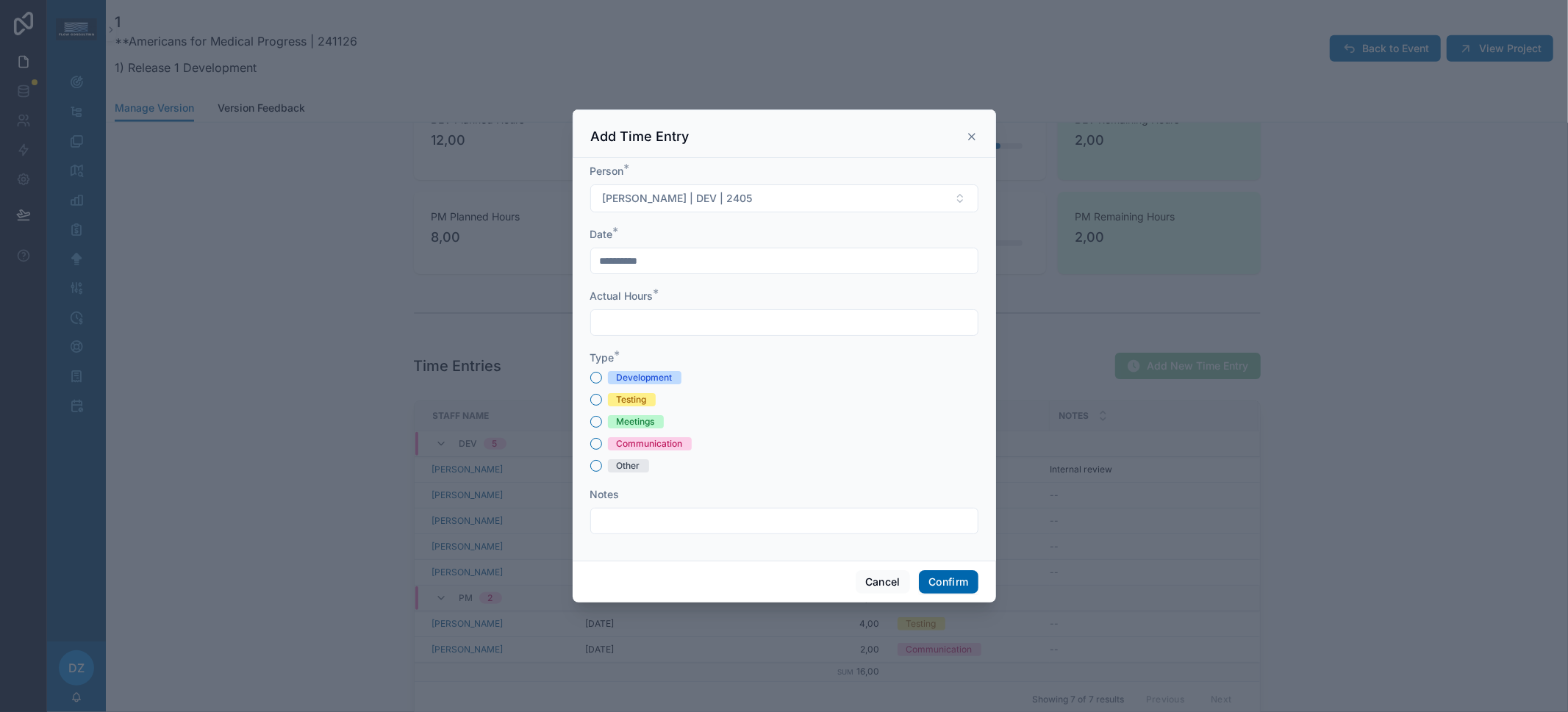
click at [647, 424] on div "Meetings" at bounding box center [635, 422] width 39 height 13
click at [602, 424] on button "Meetings" at bounding box center [596, 422] width 12 height 12
click at [658, 323] on input "text" at bounding box center [784, 323] width 387 height 20
type input "****"
click at [725, 520] on input "text" at bounding box center [784, 520] width 387 height 20
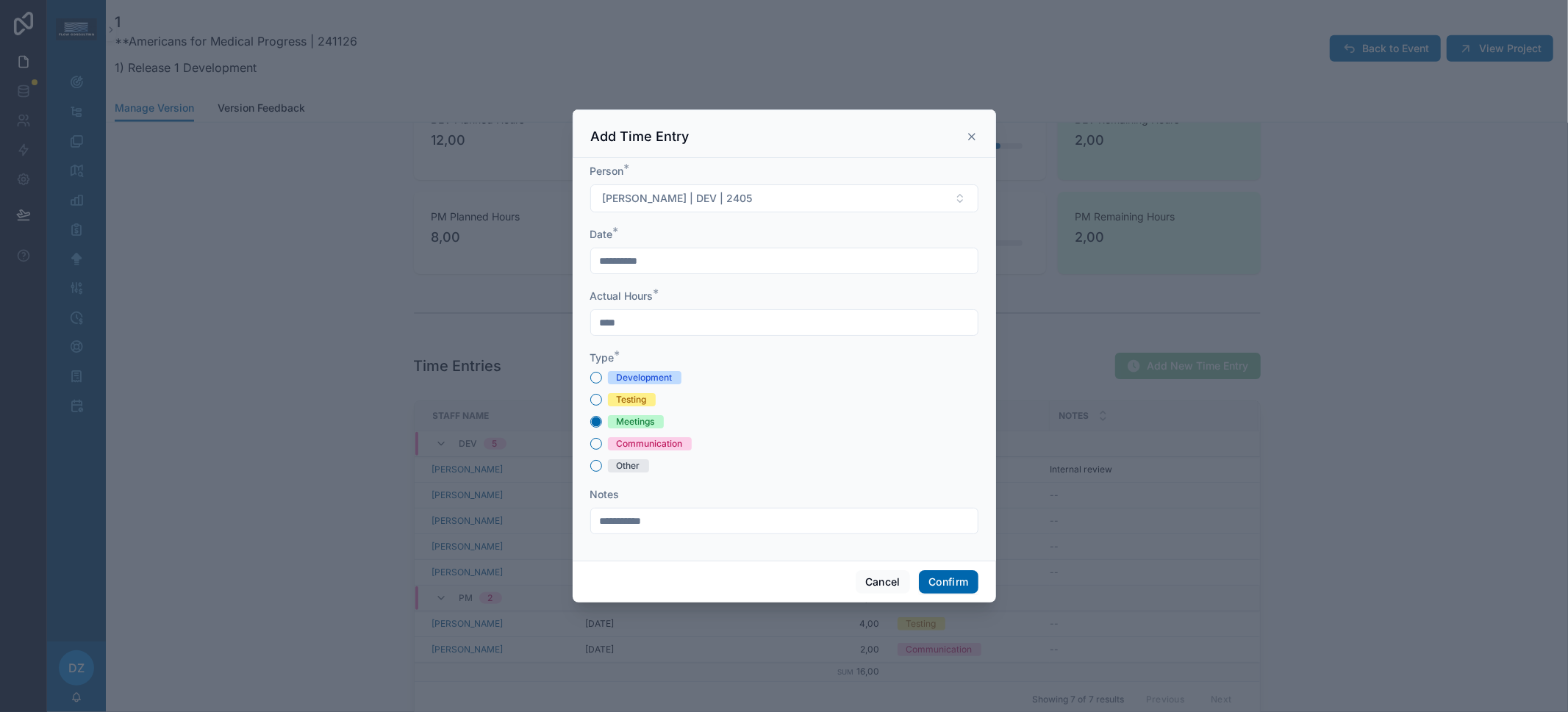
click at [643, 516] on input "**********" at bounding box center [784, 520] width 387 height 20
type input "**********"
click at [933, 573] on button "Confirm" at bounding box center [948, 582] width 59 height 24
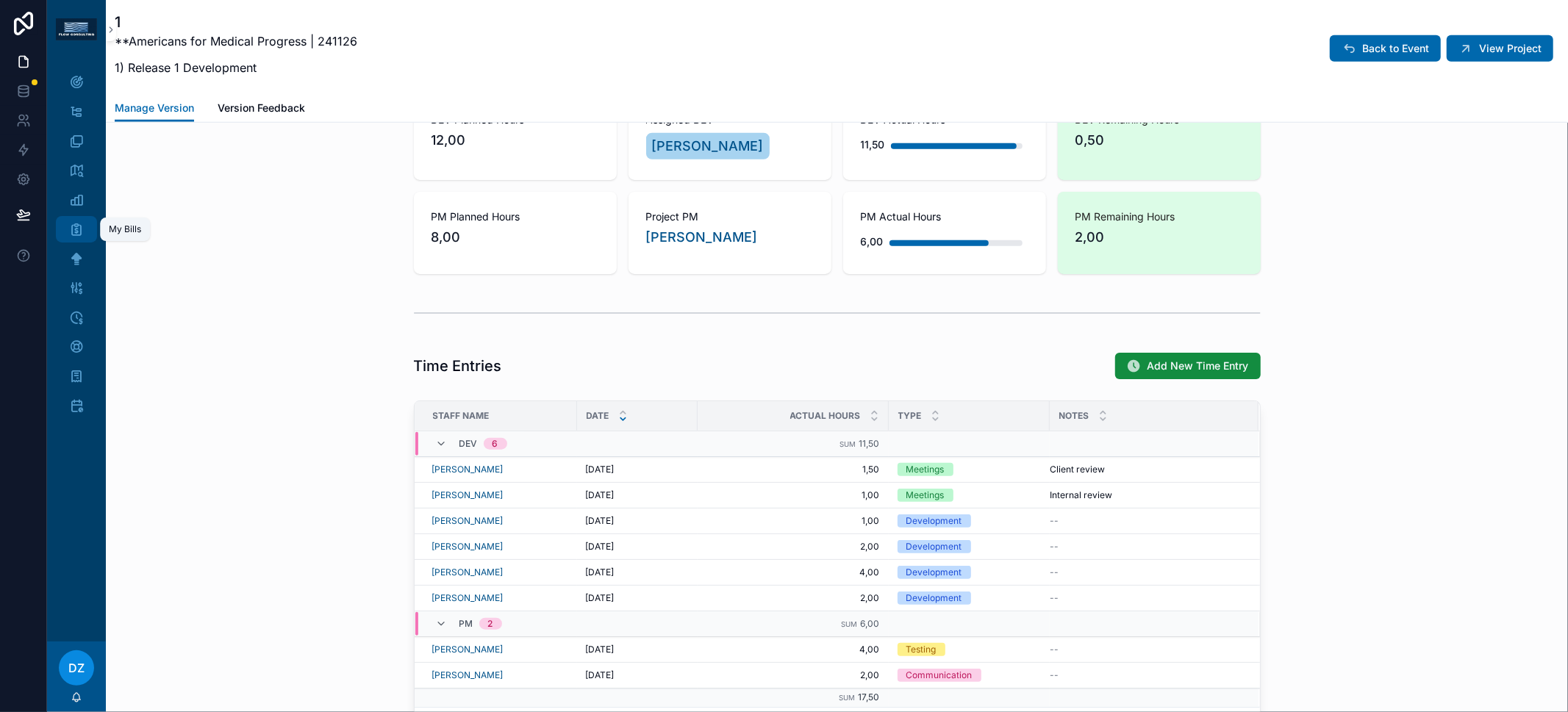
click at [78, 240] on div "My Bills" at bounding box center [77, 229] width 24 height 24
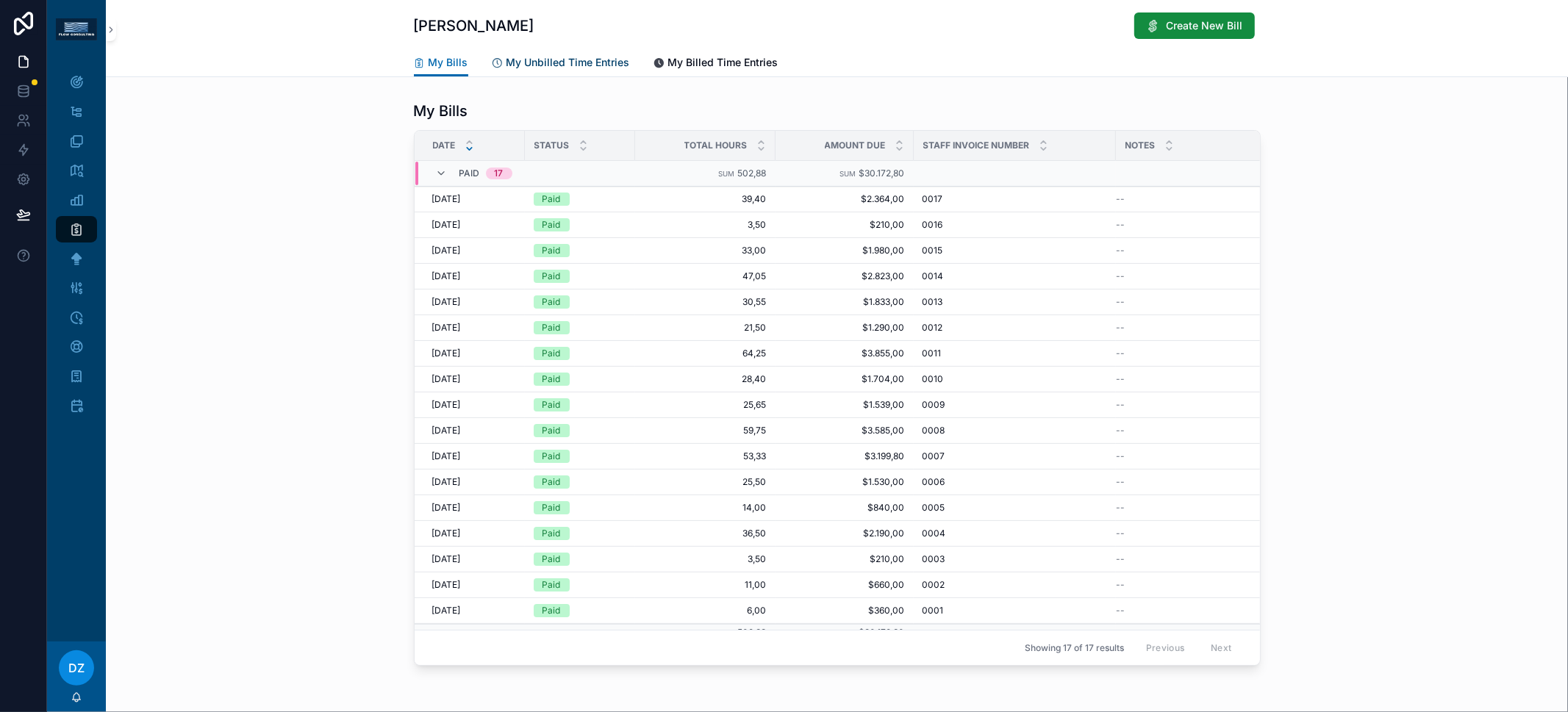
click at [550, 69] on span "My Unbilled Time Entries" at bounding box center [568, 62] width 124 height 15
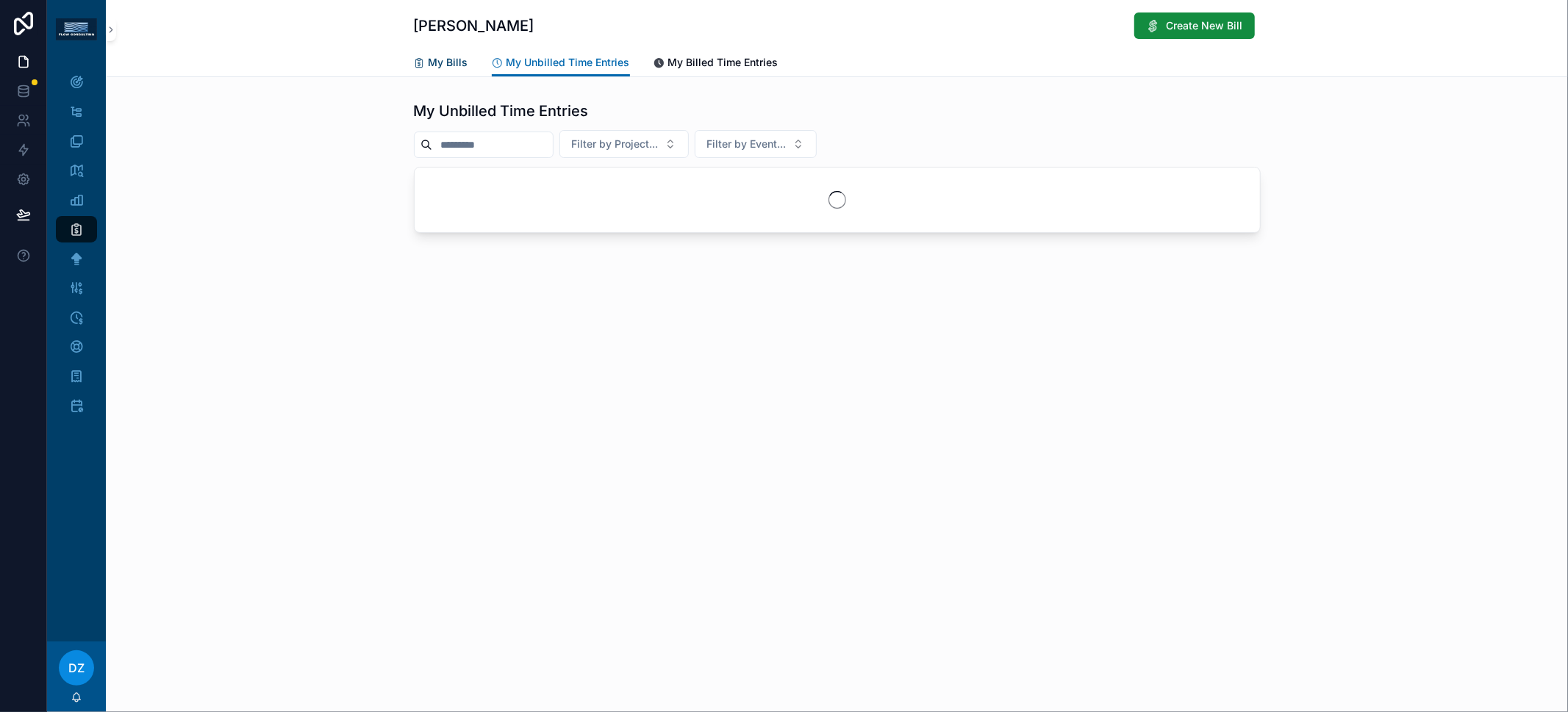
click at [458, 61] on span "My Bills" at bounding box center [447, 62] width 39 height 15
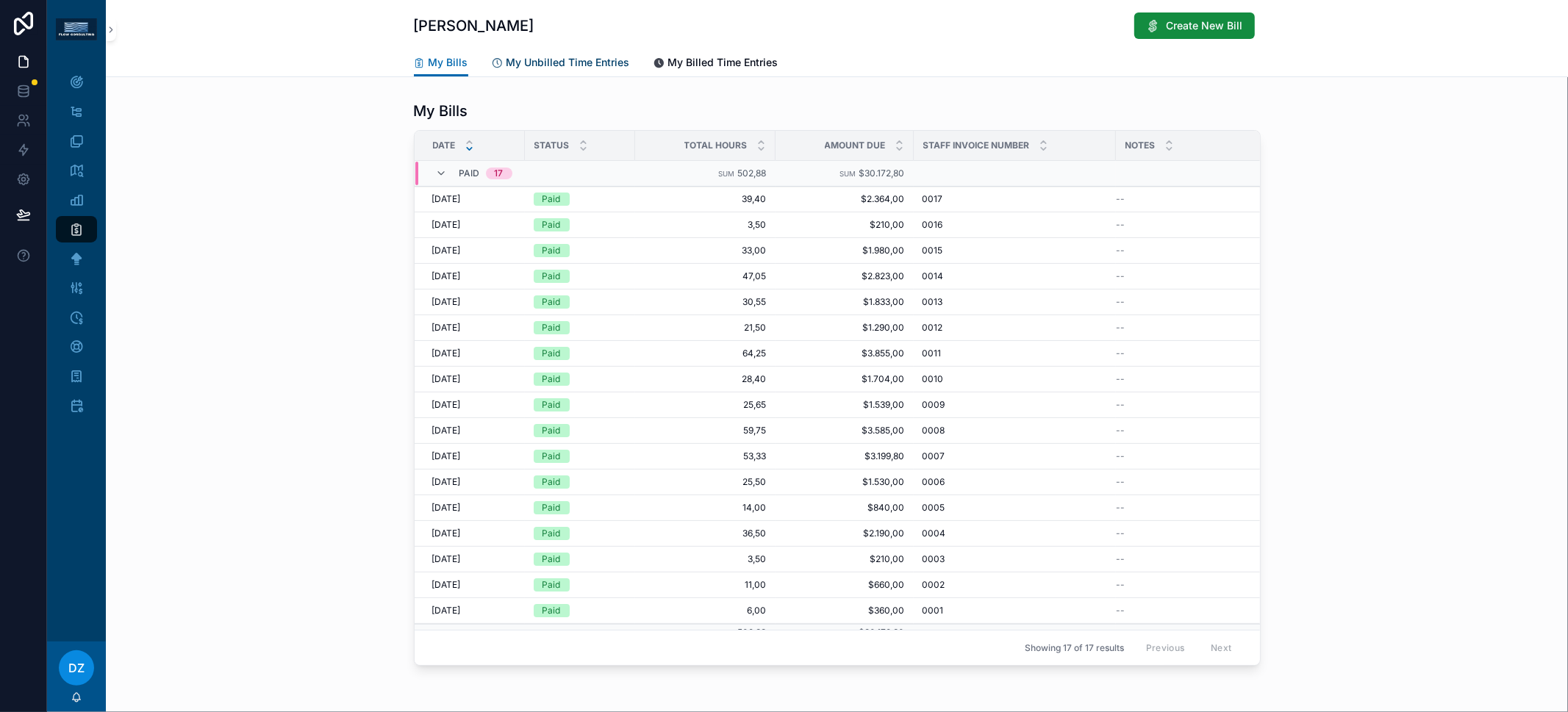
click at [564, 64] on span "My Unbilled Time Entries" at bounding box center [568, 62] width 124 height 15
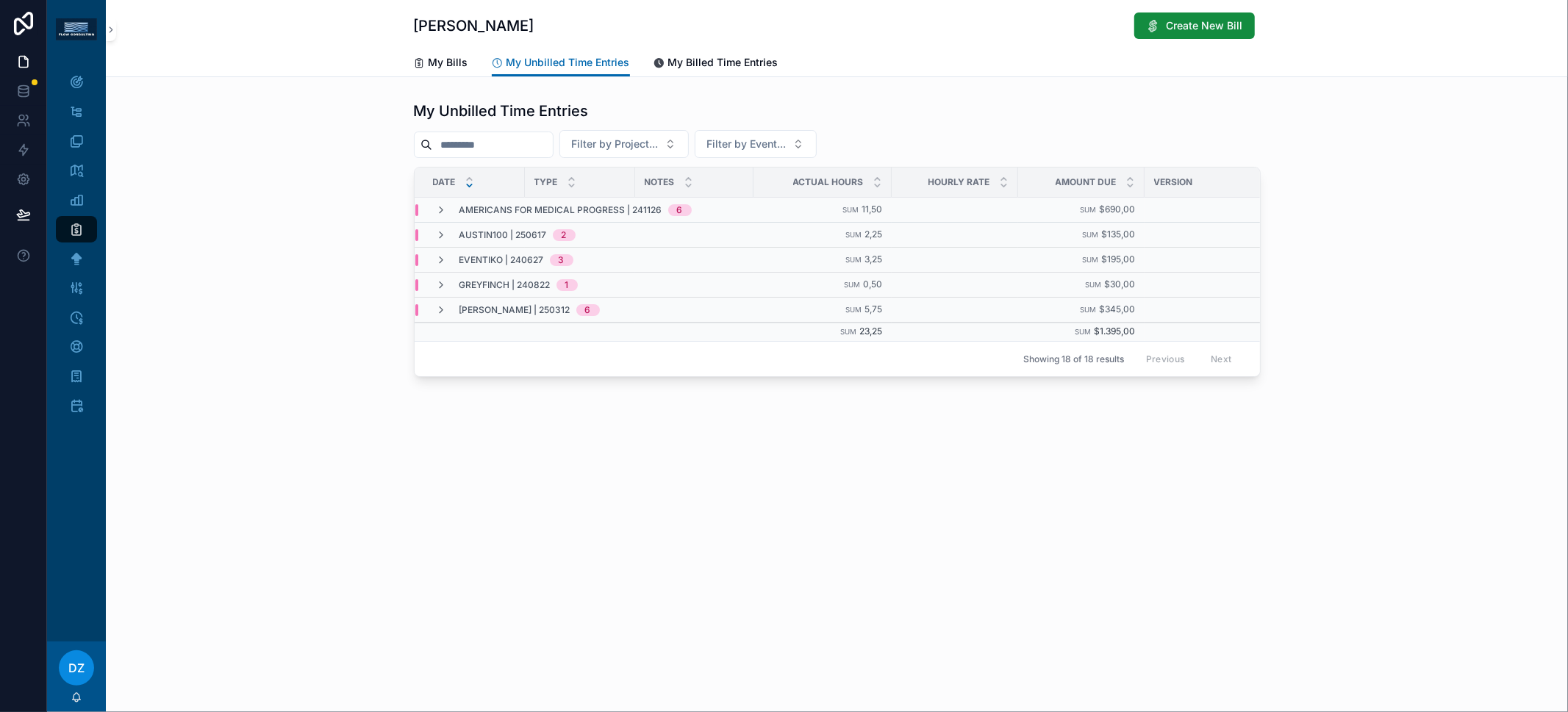
click at [824, 485] on div "Daniella Zarro Create New Bill My Unbilled Time Entries My Bills My Unbilled Ti…" at bounding box center [836, 356] width 1462 height 712
click at [589, 395] on div "Daniella Zarro Create New Bill My Unbilled Time Entries My Bills My Unbilled Ti…" at bounding box center [836, 238] width 1462 height 476
click at [455, 64] on span "My Bills" at bounding box center [447, 62] width 39 height 15
